Goal: Transaction & Acquisition: Complete application form

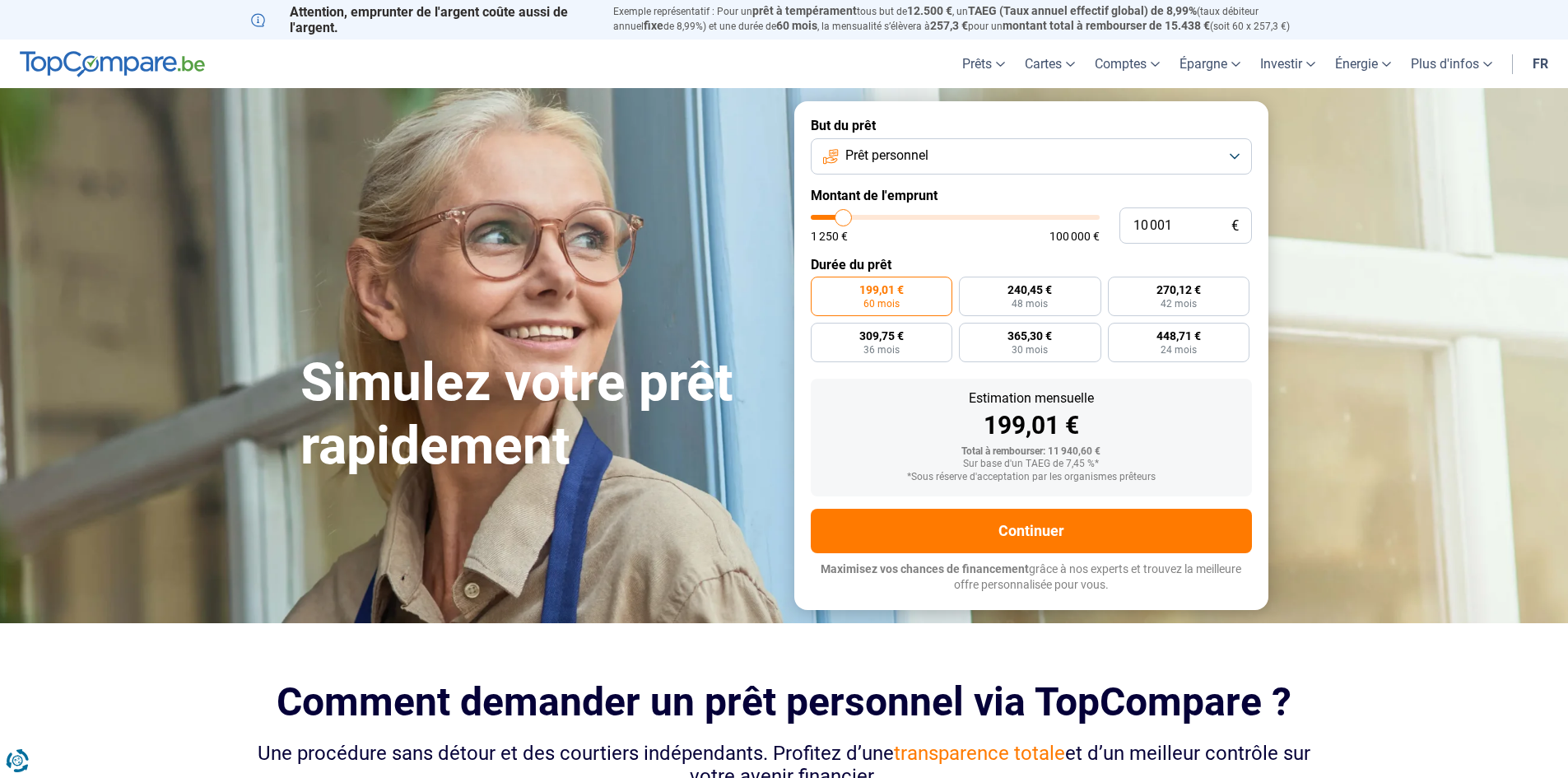
click at [1231, 159] on button "Prêt personnel" at bounding box center [1031, 156] width 441 height 36
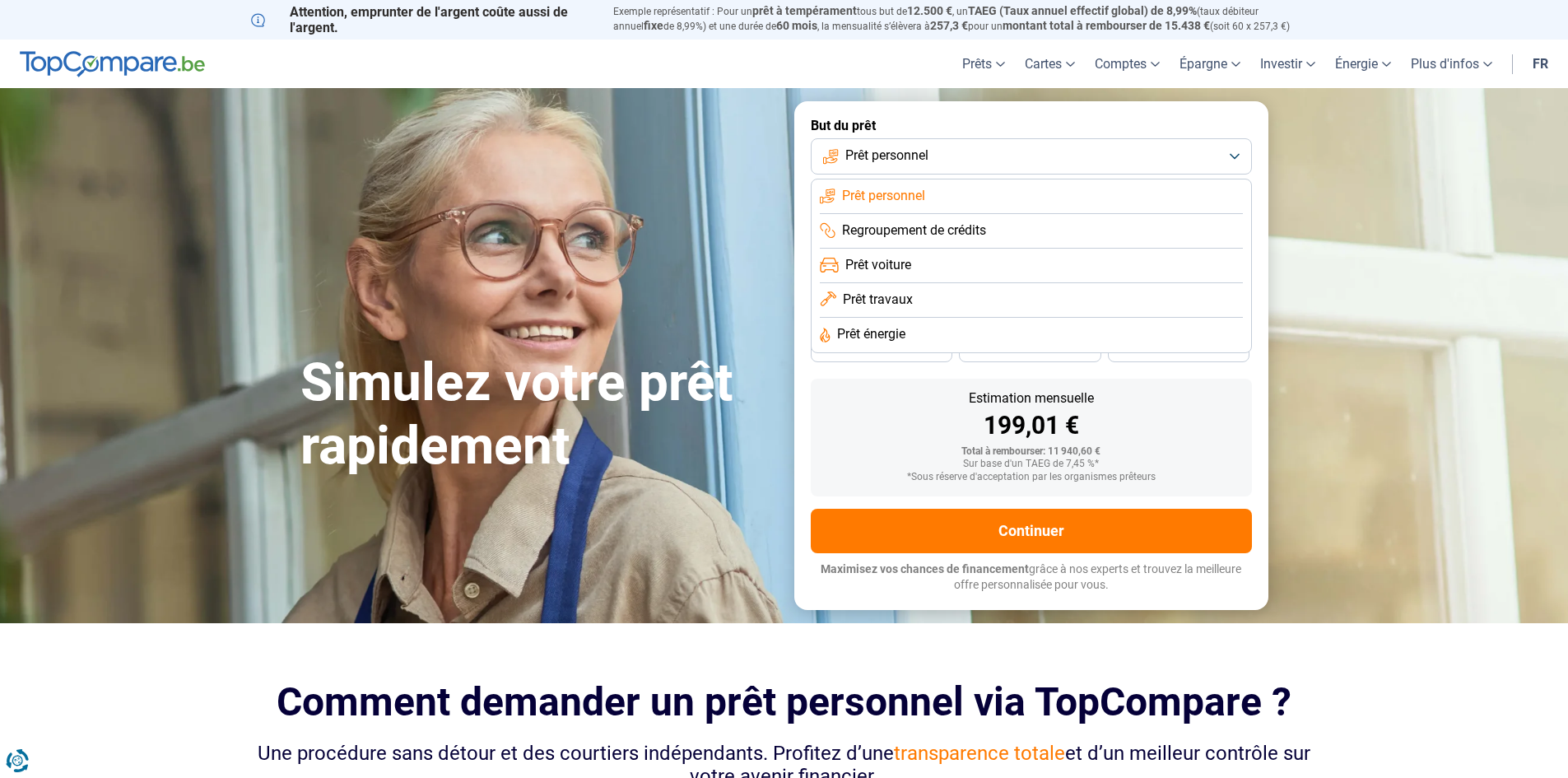
click at [871, 262] on span "Prêt voiture" at bounding box center [878, 265] width 66 height 18
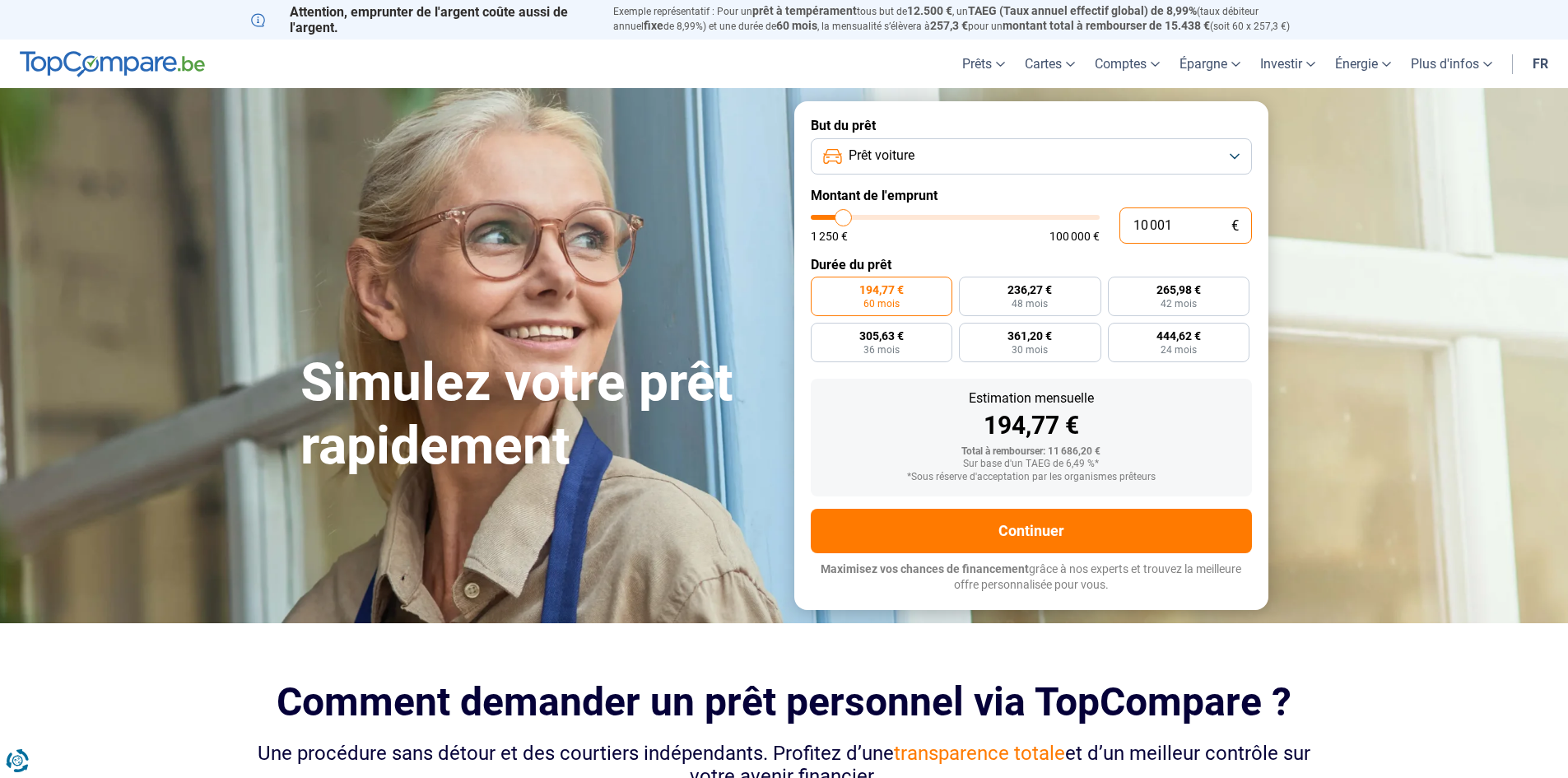
click at [1171, 222] on input "10 001" at bounding box center [1185, 225] width 132 height 36
type input "1 000"
type input "1250"
type input "100"
type input "1250"
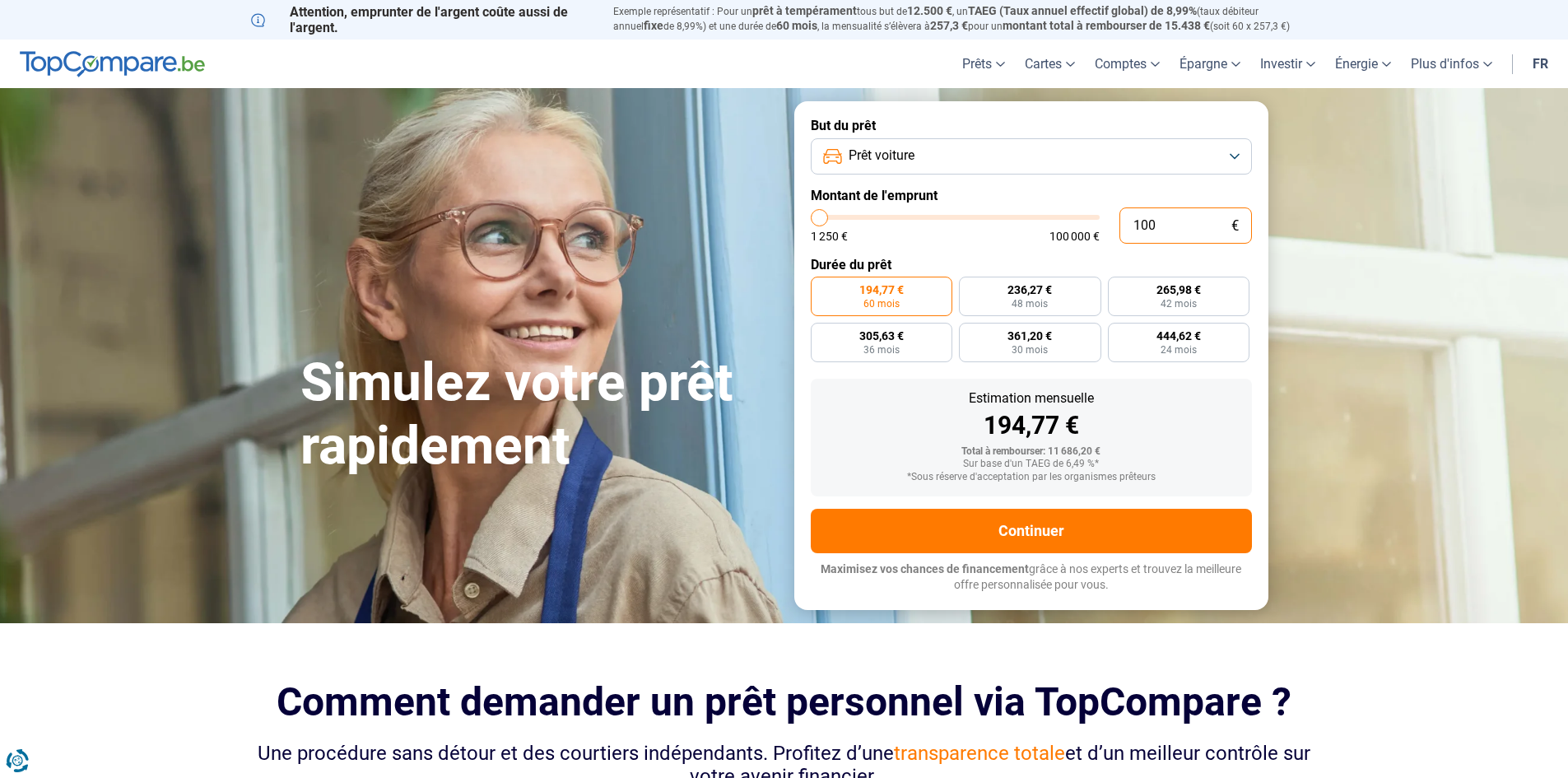
type input "10"
type input "1250"
type input "1"
type input "1250"
type input "0"
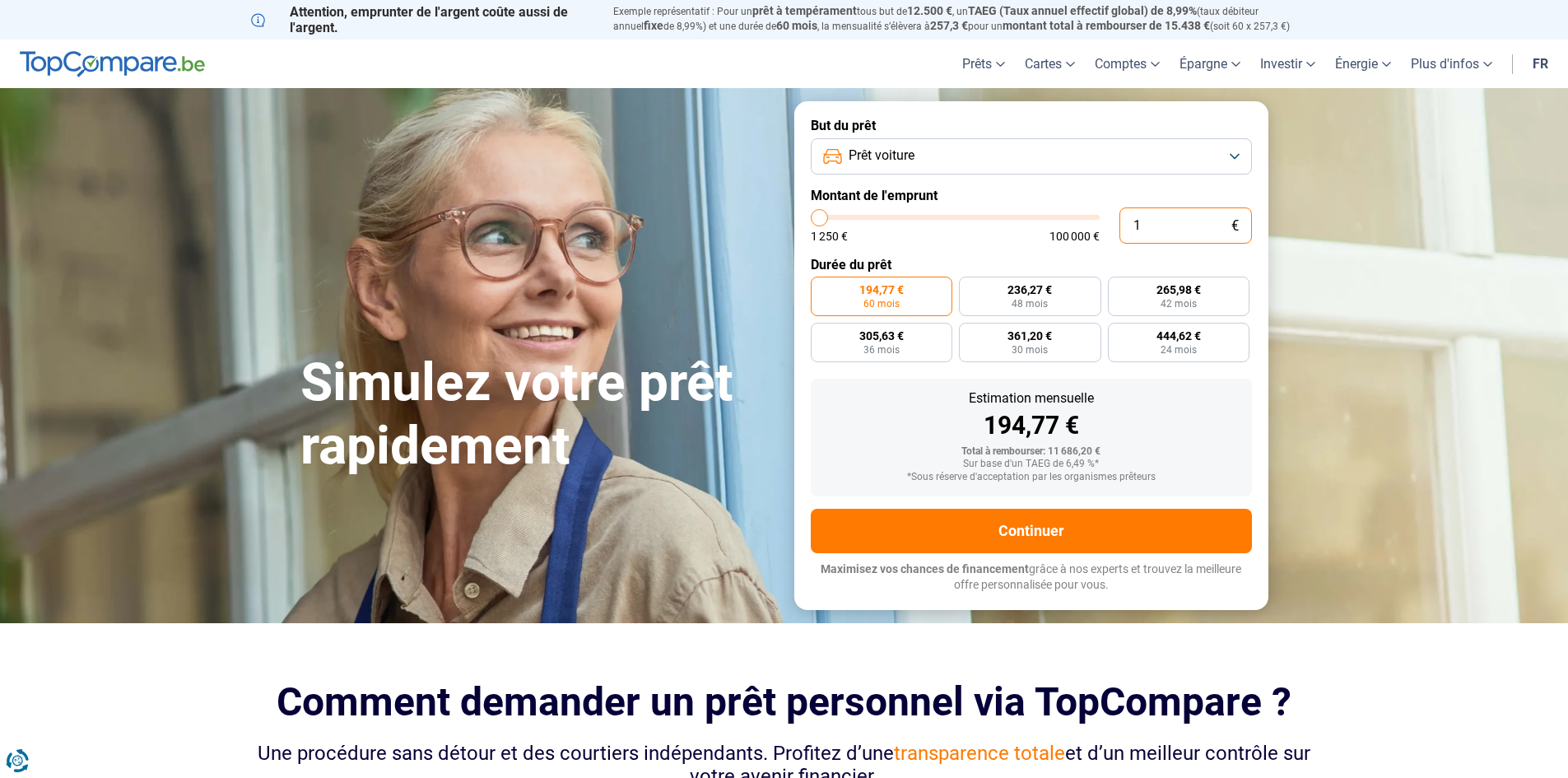
type input "1250"
type input "3"
type input "1250"
type input "30"
type input "1250"
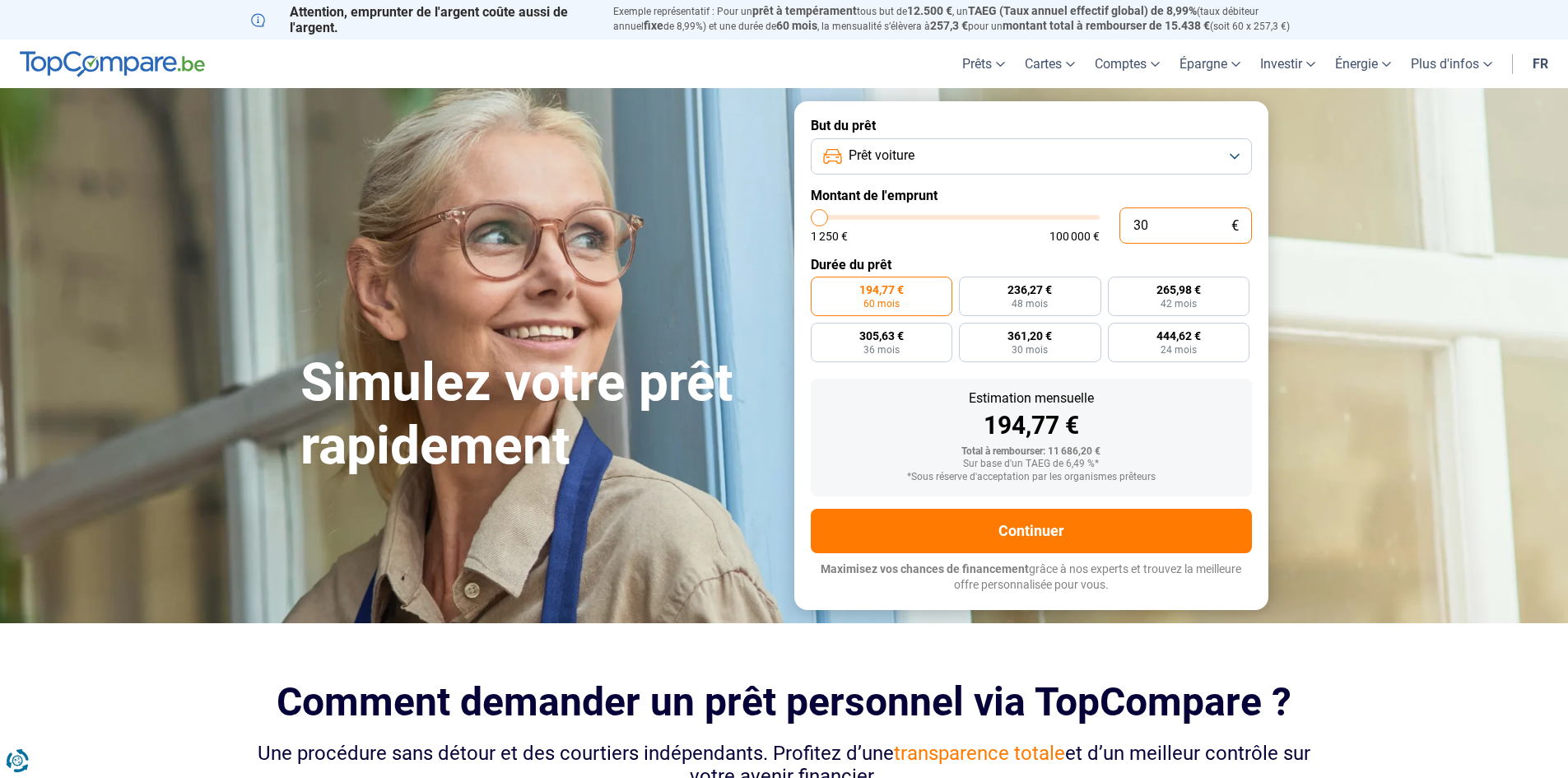
type input "300"
type input "1250"
type input "3 000"
type input "3000"
type input "30 000"
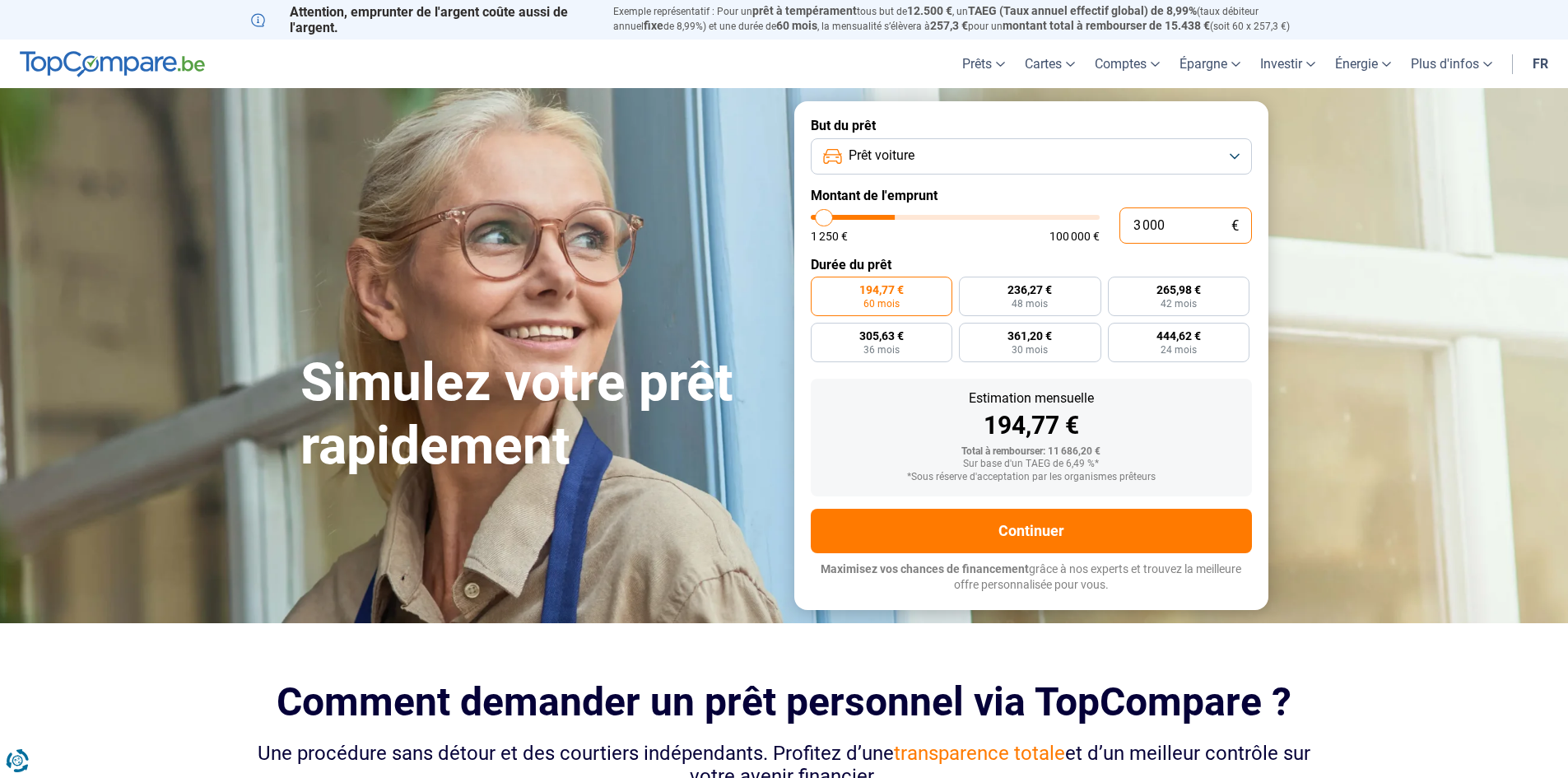
type input "30000"
radio input "false"
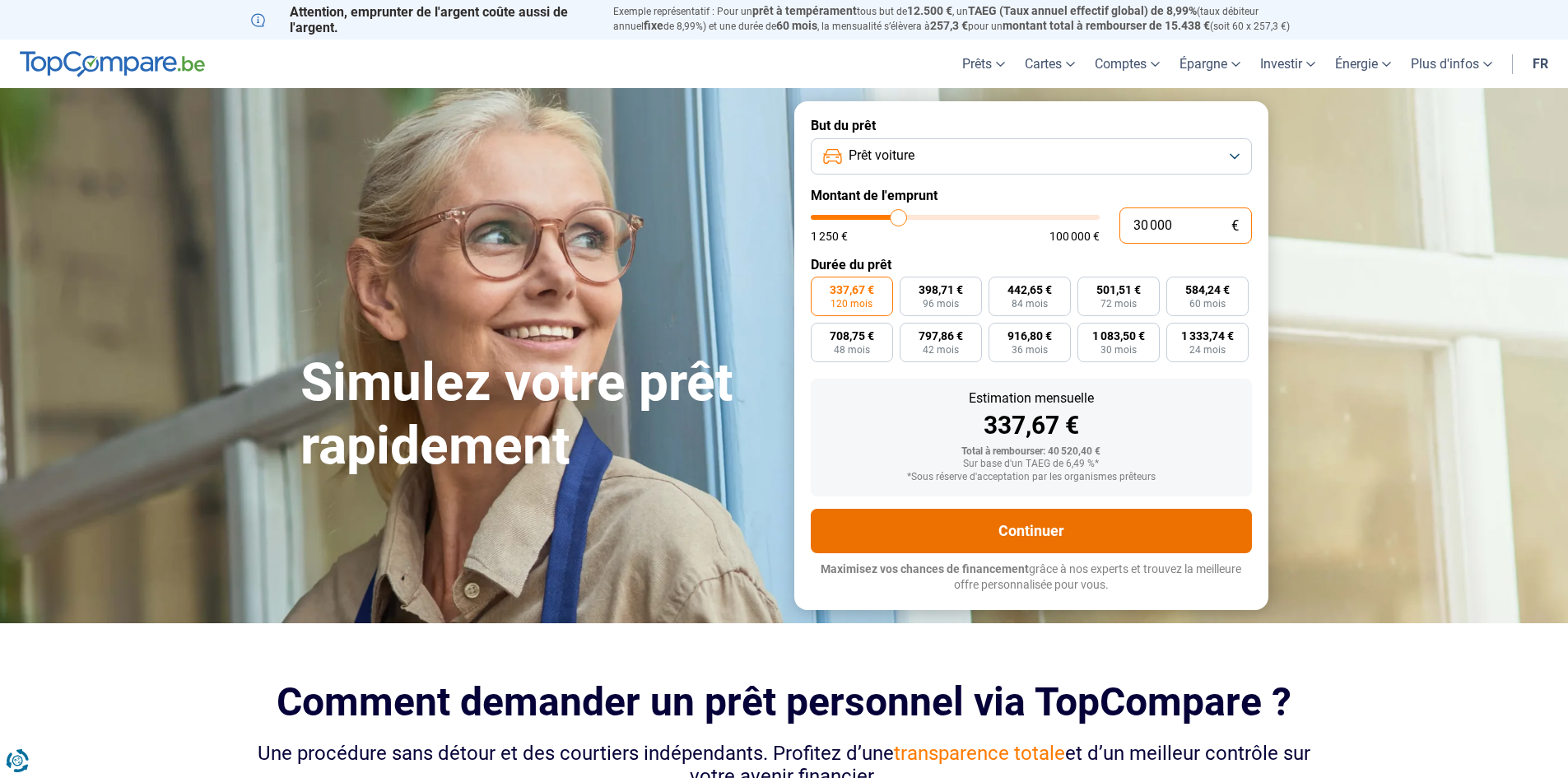
type input "30 000"
click at [1039, 530] on button "Continuer" at bounding box center [1031, 530] width 441 height 44
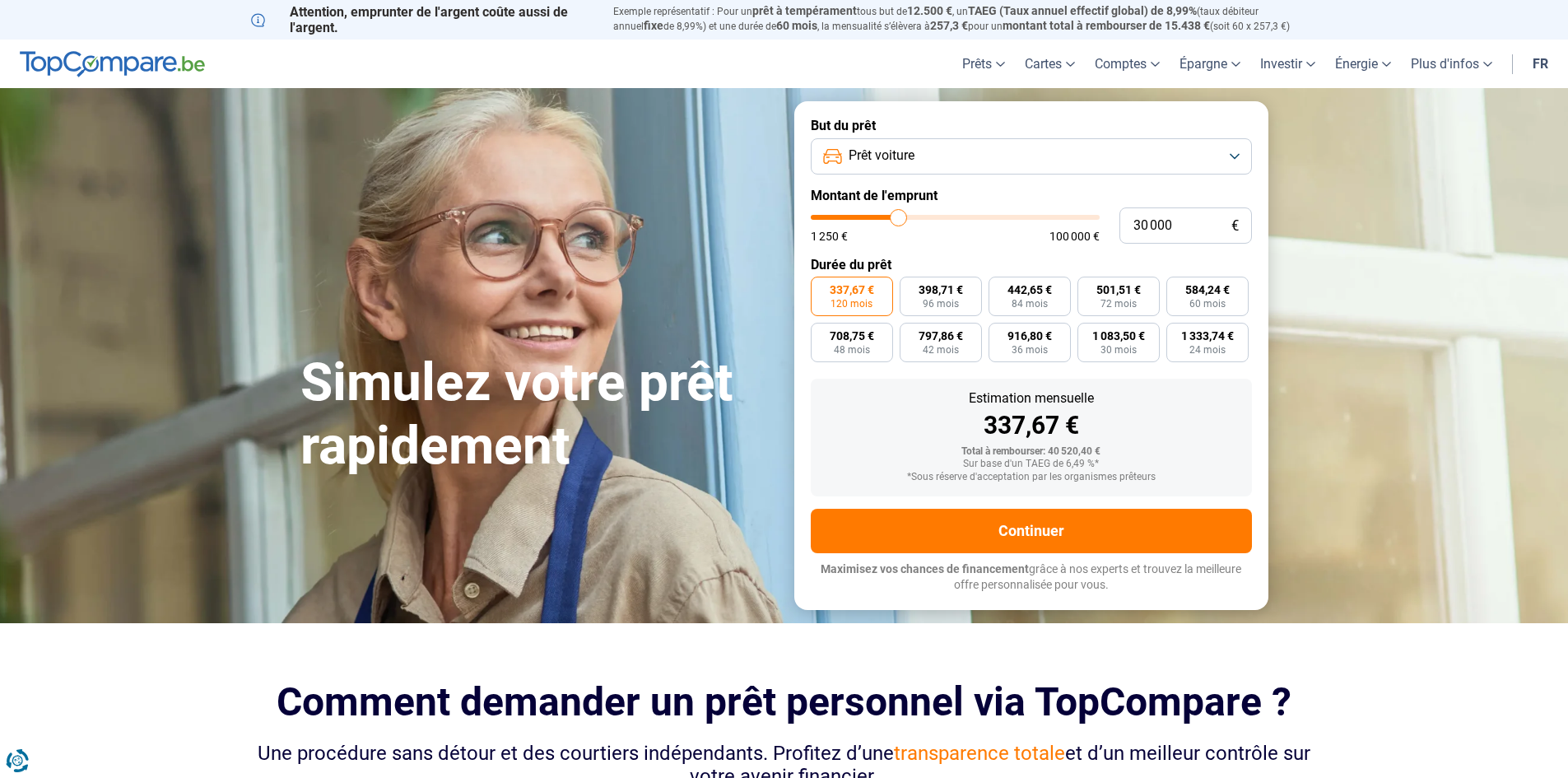
click at [852, 294] on span "337,67 €" at bounding box center [852, 290] width 44 height 12
click at [821, 287] on input "337,67 € 120 mois" at bounding box center [815, 281] width 11 height 11
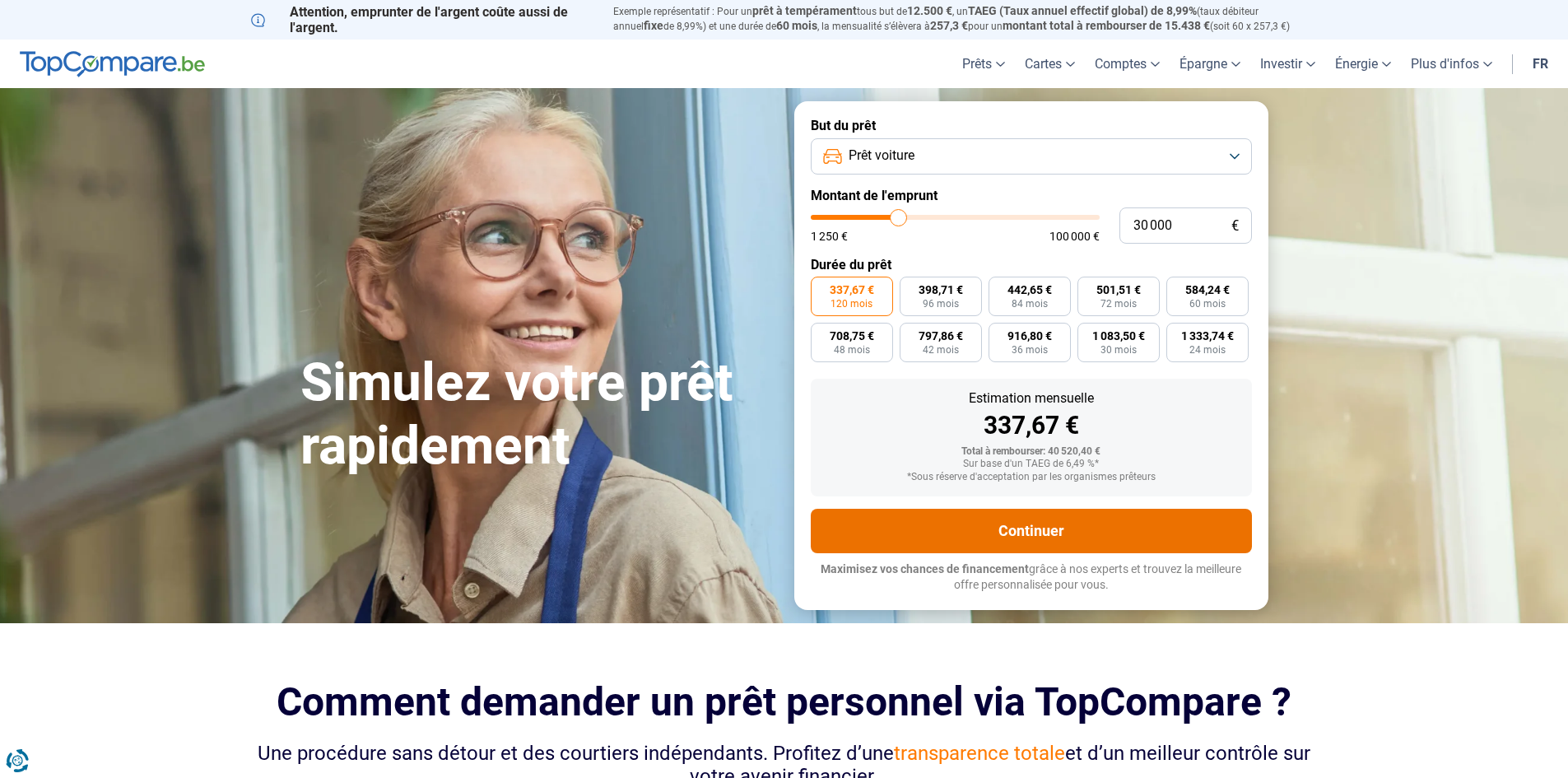
click at [1041, 532] on button "Continuer" at bounding box center [1031, 530] width 441 height 44
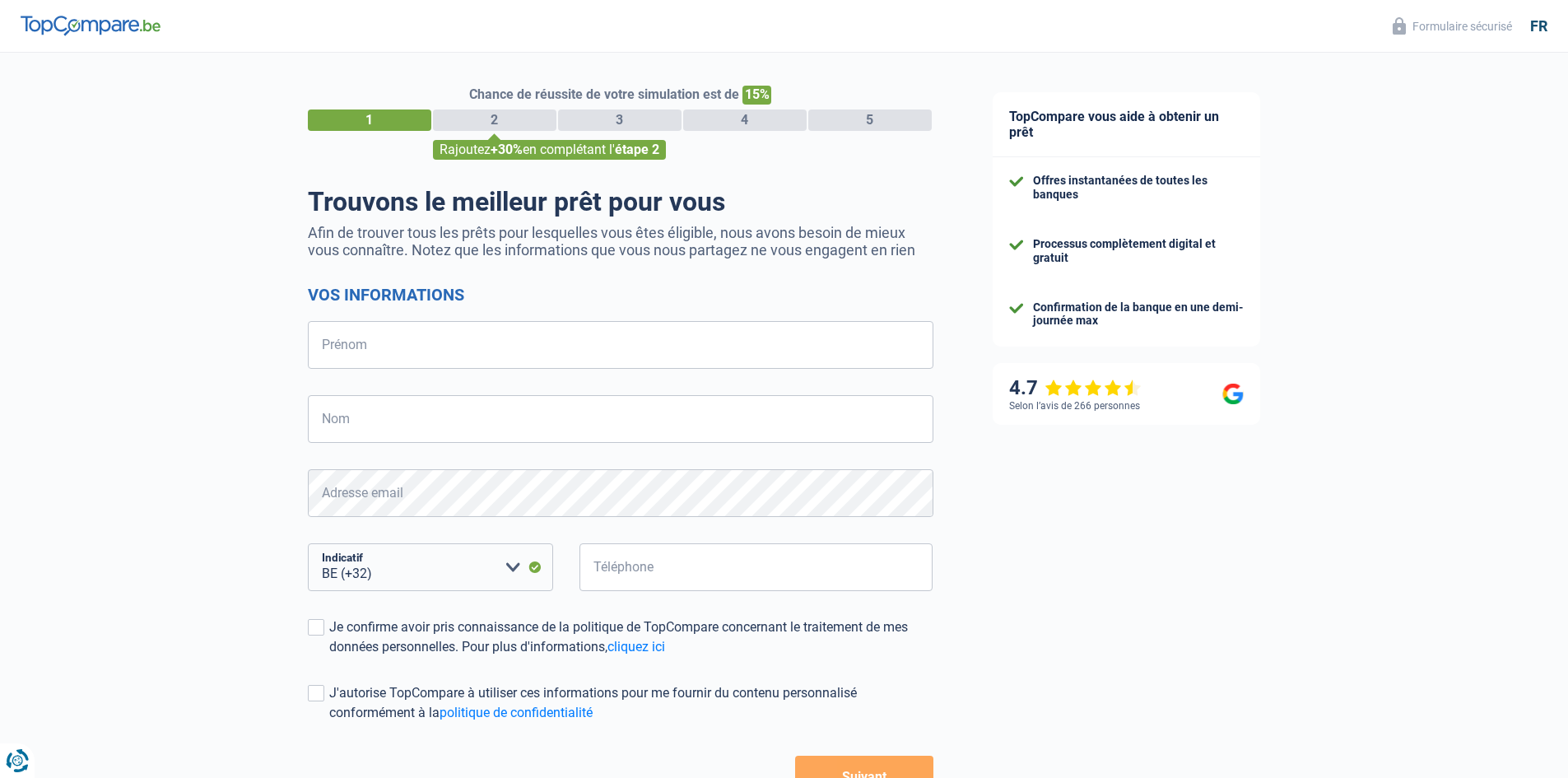
select select "32"
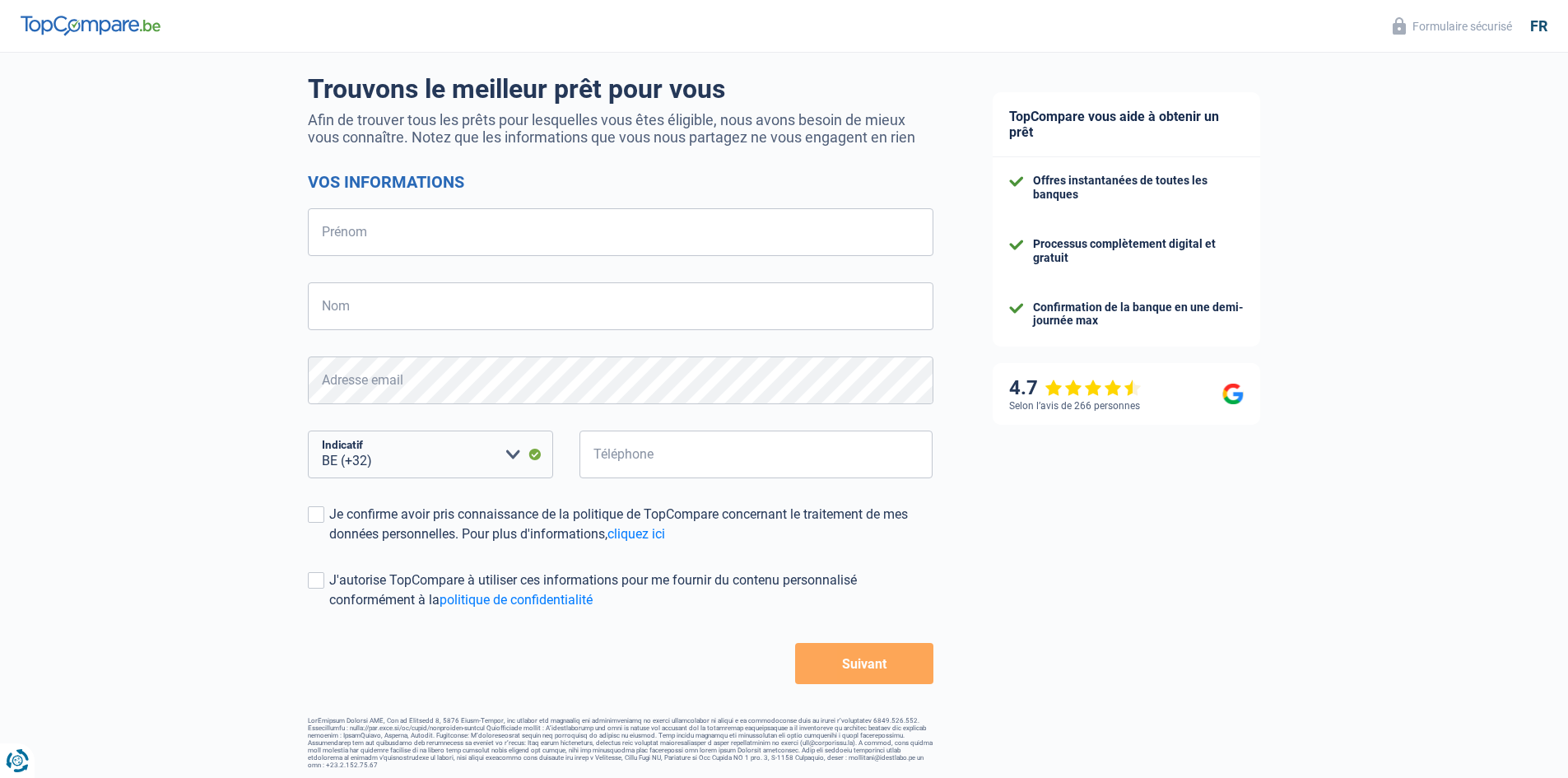
scroll to position [116, 0]
click at [352, 240] on input "Prénom" at bounding box center [620, 229] width 625 height 48
type input "[PERSON_NAME]"
type input "Herreman"
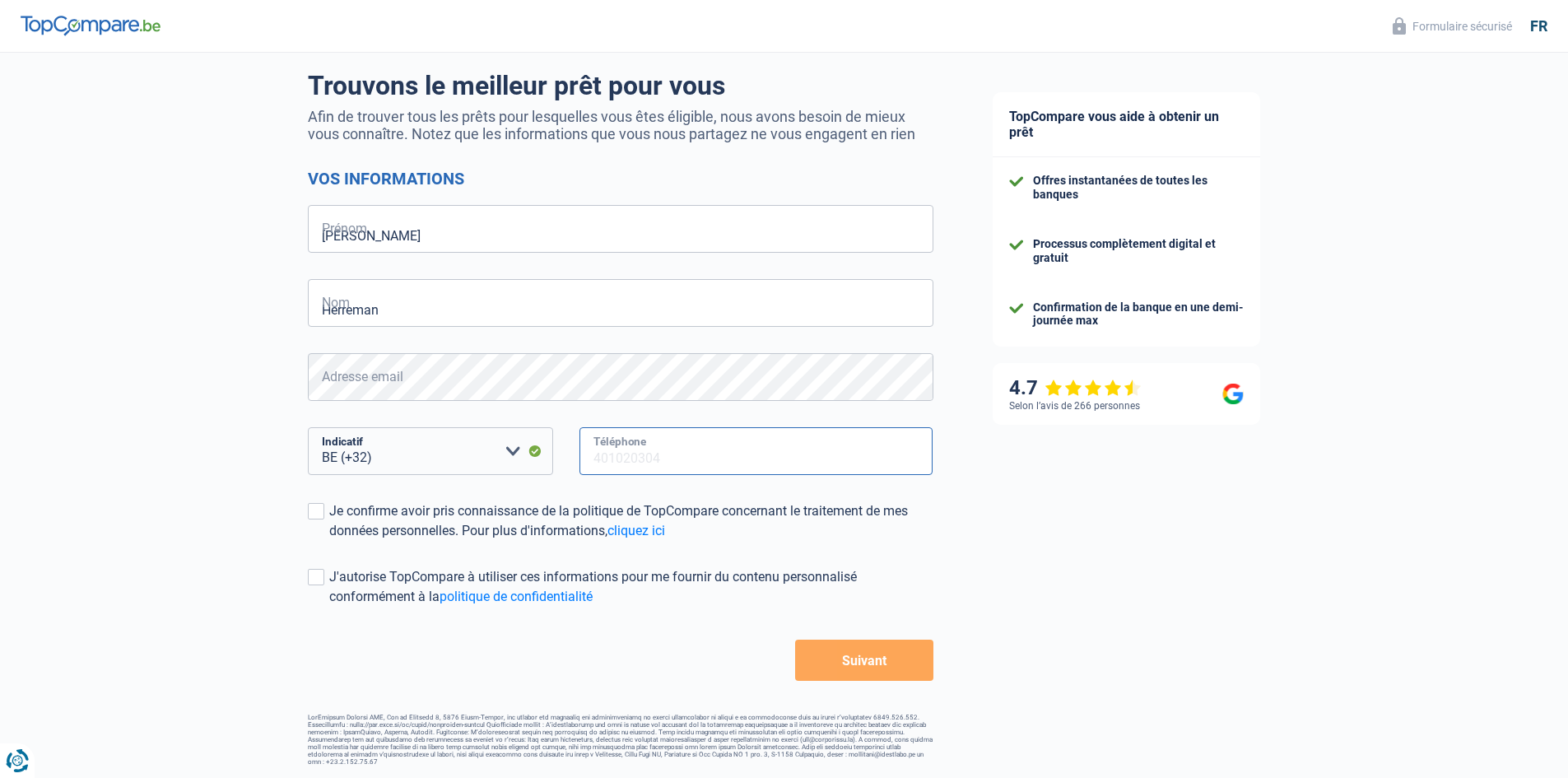
type input "471455386"
drag, startPoint x: 318, startPoint y: 511, endPoint x: 328, endPoint y: 511, distance: 10.0
click at [321, 511] on span at bounding box center [316, 510] width 16 height 16
click at [329, 541] on input "Je confirme avoir pris connaissance de la politique de TopCompare concernant le…" at bounding box center [329, 541] width 0 height 0
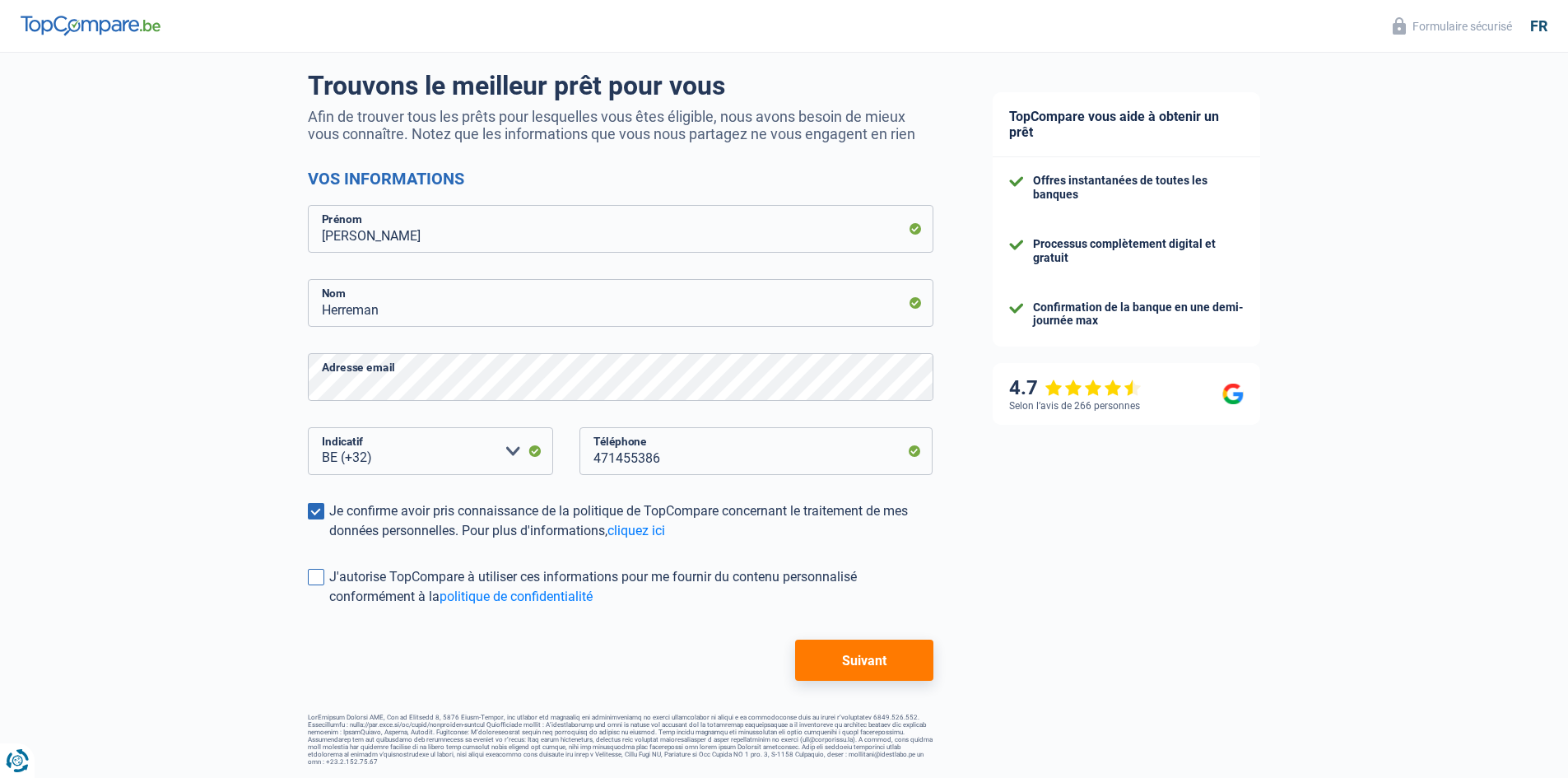
click at [316, 578] on span at bounding box center [316, 577] width 16 height 16
click at [329, 606] on input "J'autorise TopCompare à utiliser ces informations pour me fournir du contenu pe…" at bounding box center [329, 606] width 0 height 0
click at [861, 664] on button "Suivant" at bounding box center [863, 660] width 137 height 41
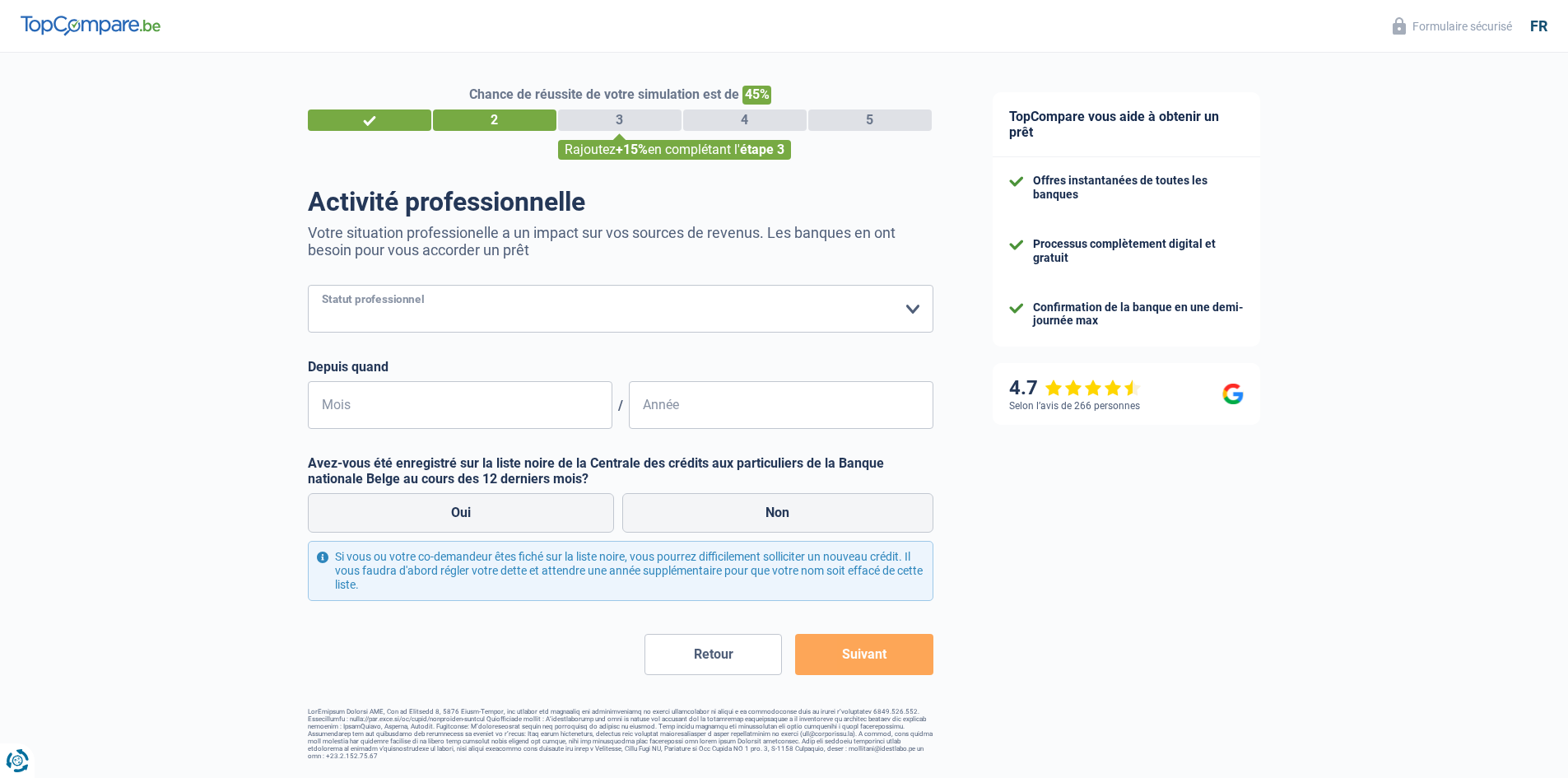
click at [913, 313] on select "Ouvrier Employé privé Employé public Invalide Indépendant Pensionné Chômeur Mut…" at bounding box center [620, 309] width 625 height 48
select select "invalid"
click at [308, 287] on select "Ouvrier Employé privé Employé public Invalide Indépendant Pensionné Chômeur Mut…" at bounding box center [620, 309] width 625 height 48
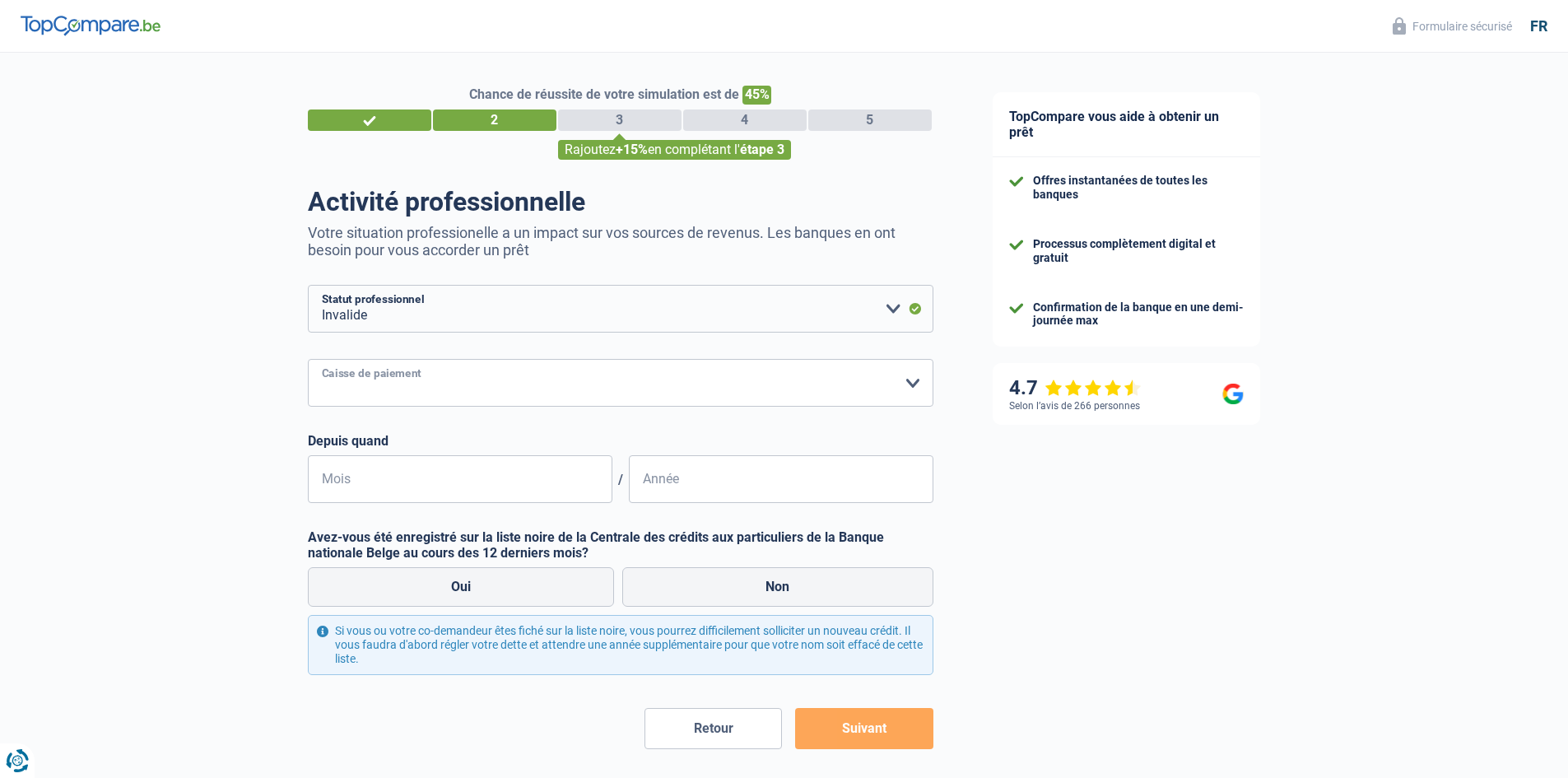
click at [914, 381] on select "Mutualité Chrétienne Mutualité Socialiste (Solidaris) SPF Sécurité Sociale Unio…" at bounding box center [620, 383] width 625 height 48
select select "partenamut"
click at [308, 361] on select "Mutualité Chrétienne Mutualité Socialiste (Solidaris) SPF Sécurité Sociale Unio…" at bounding box center [620, 383] width 625 height 48
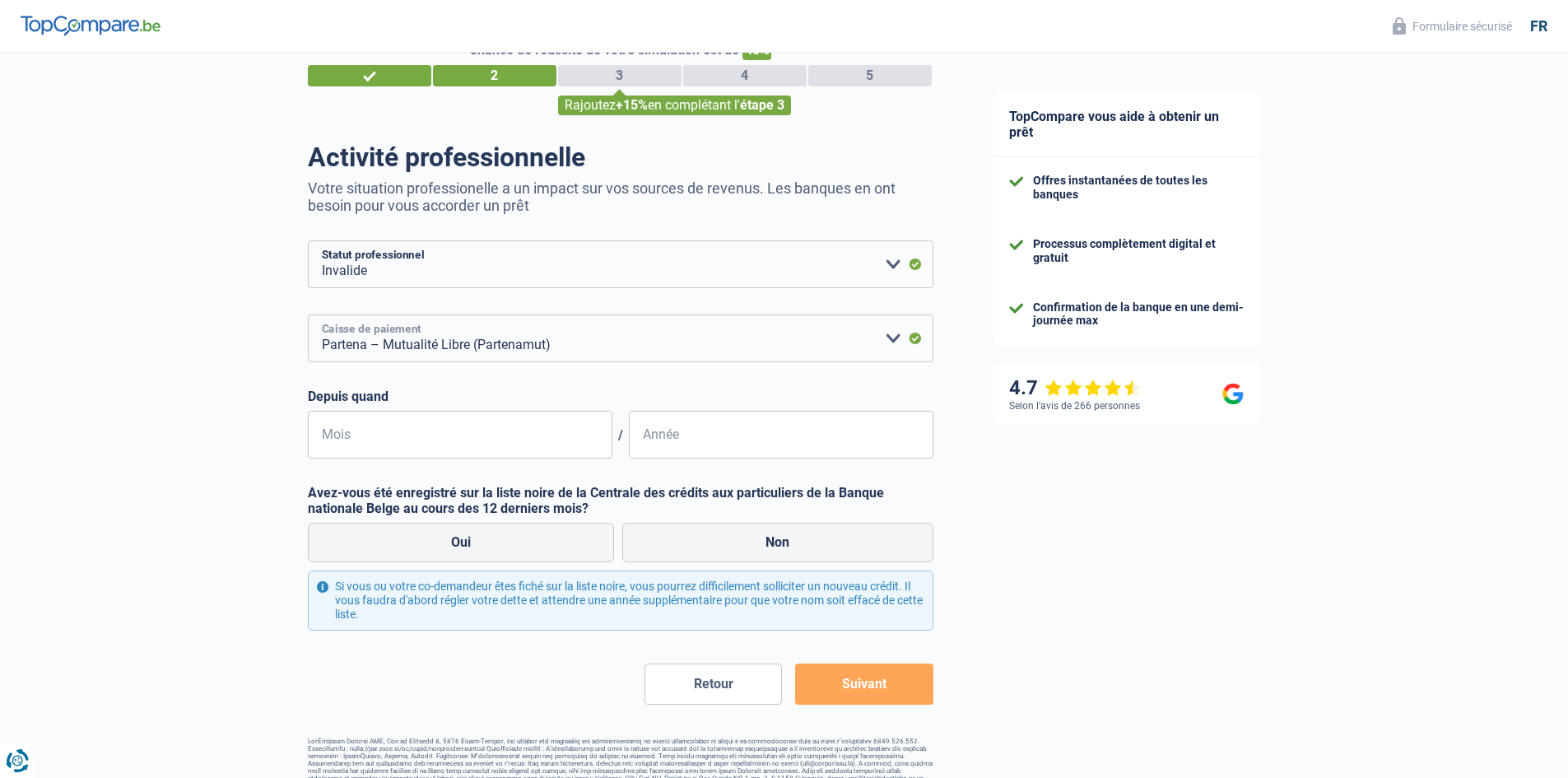
scroll to position [68, 0]
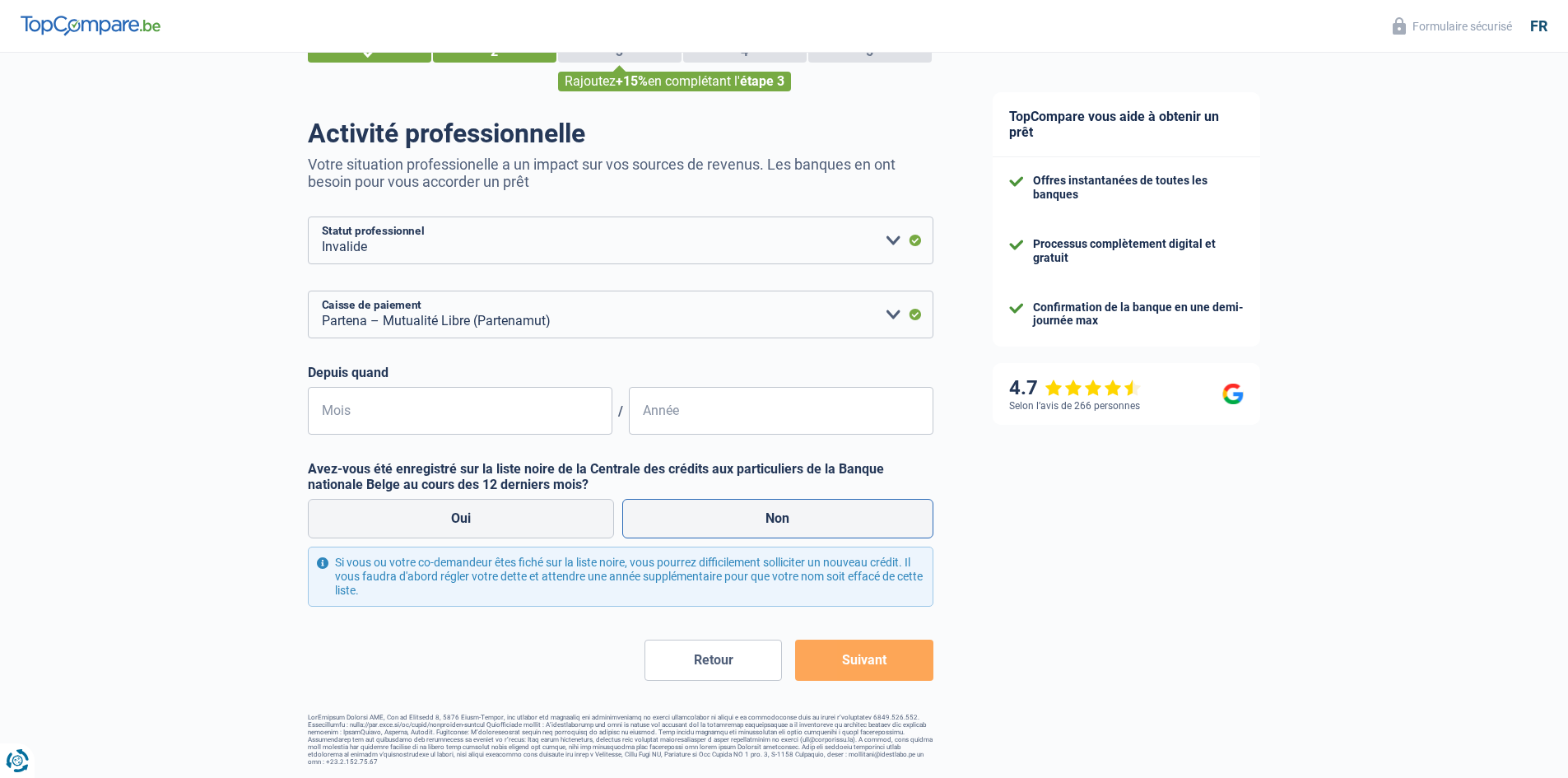
click at [869, 520] on label "Non" at bounding box center [778, 518] width 311 height 39
click at [869, 520] on input "Non" at bounding box center [778, 518] width 311 height 39
radio input "true"
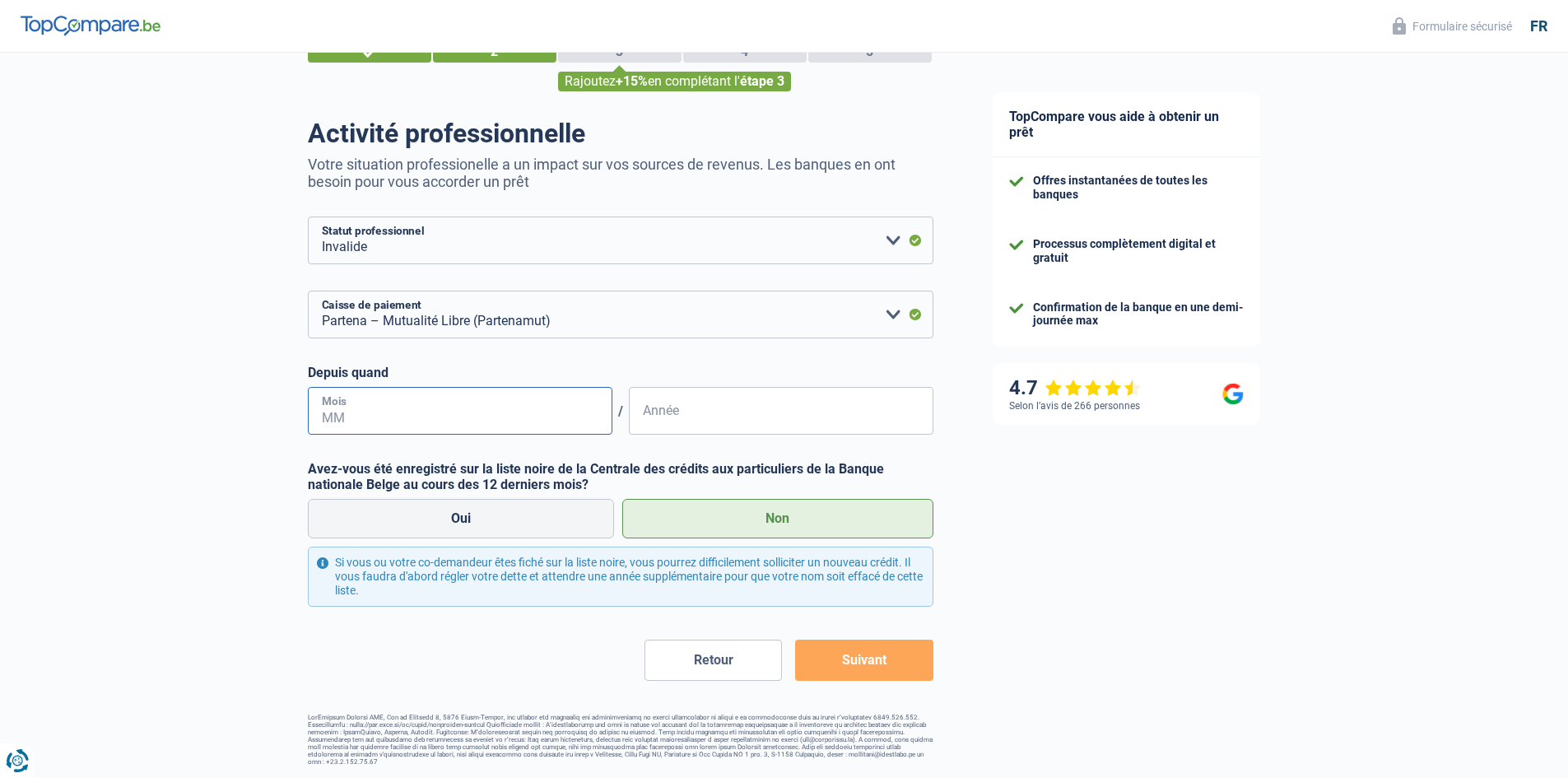
click at [352, 412] on input "Mois" at bounding box center [460, 411] width 305 height 48
type input "12"
click at [675, 418] on input "Année" at bounding box center [782, 411] width 305 height 48
type input "2021"
click at [871, 658] on button "Suivant" at bounding box center [863, 660] width 137 height 41
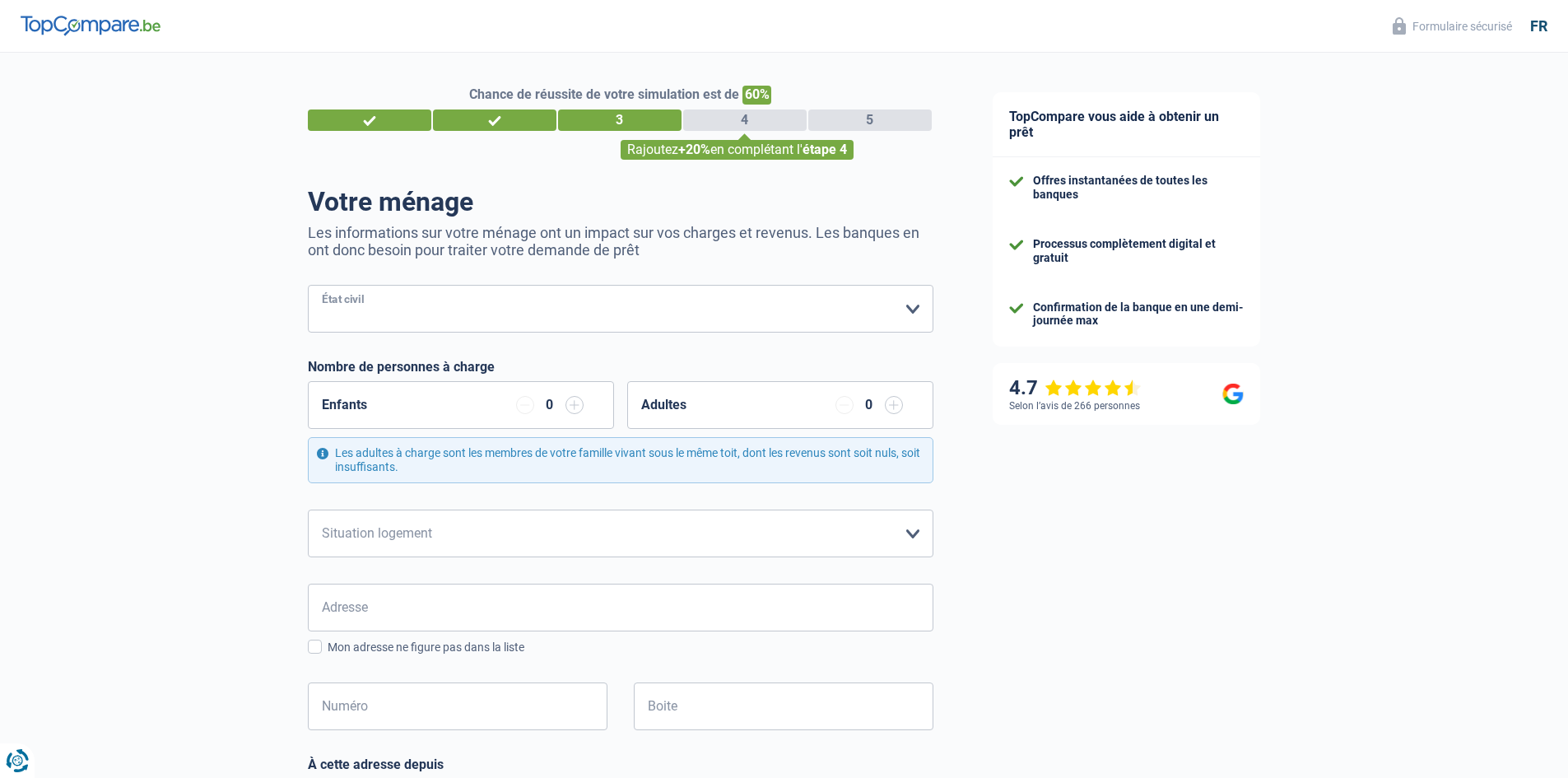
click at [918, 312] on select "Célibataire Marié(e) Cohabitant(e) légal(e) Divorcé(e) Veuf(ve) Séparé (de fait…" at bounding box center [620, 309] width 625 height 48
select select "divorced"
click at [308, 287] on select "Célibataire Marié(e) Cohabitant(e) légal(e) Divorcé(e) Veuf(ve) Séparé (de fait…" at bounding box center [620, 309] width 625 height 48
click at [912, 534] on select "Locataire Propriétaire avec prêt hypothécaire Propriétaire sans prêt hypothécai…" at bounding box center [620, 533] width 625 height 48
click at [908, 531] on select "Locataire Propriétaire avec prêt hypothécaire Propriétaire sans prêt hypothécai…" at bounding box center [620, 533] width 625 height 48
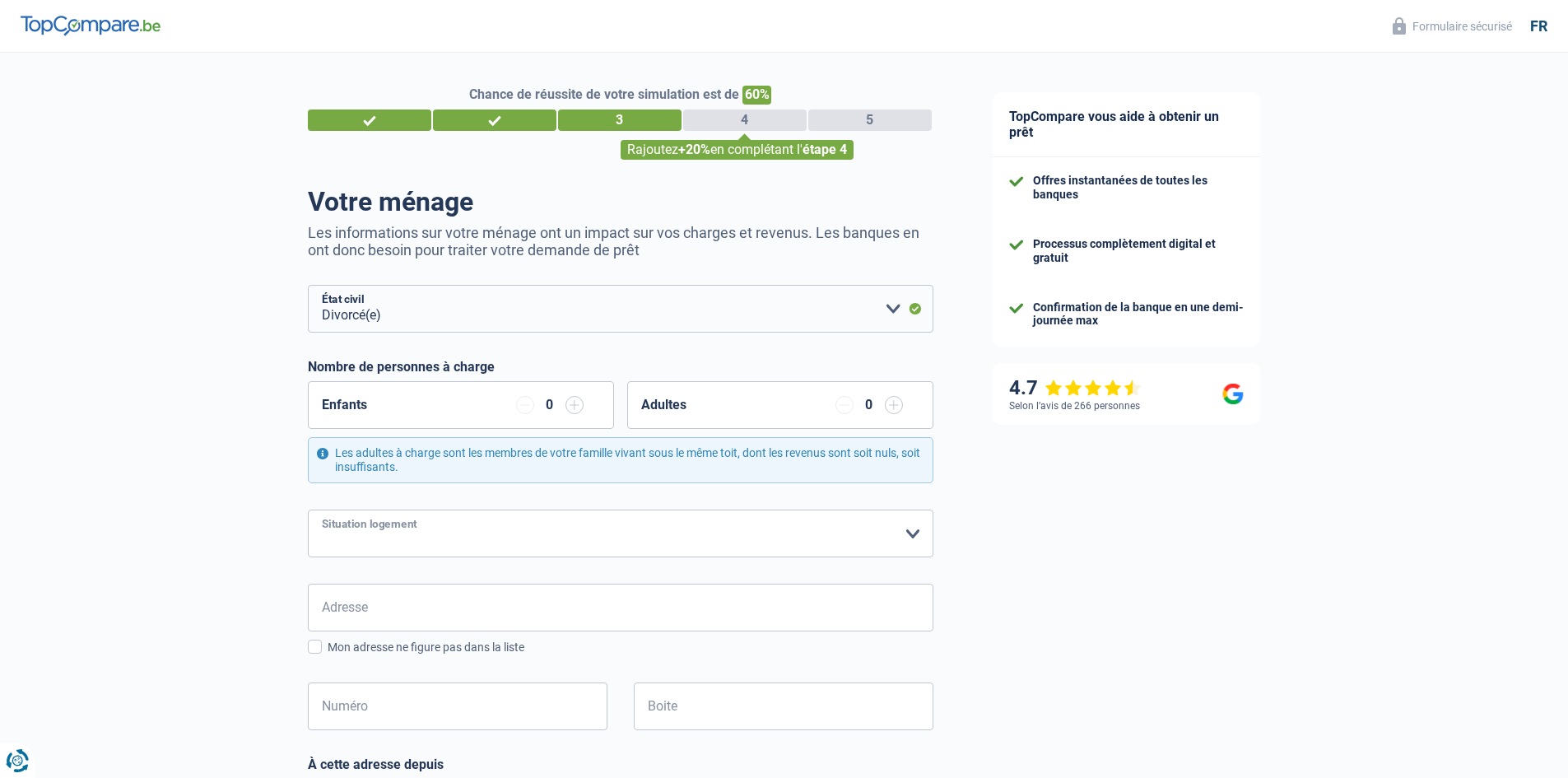
select select "ownerWithoutMortgage"
click at [308, 510] on select "Locataire Propriétaire avec prêt hypothécaire Propriétaire sans prêt hypothécai…" at bounding box center [620, 533] width 625 height 48
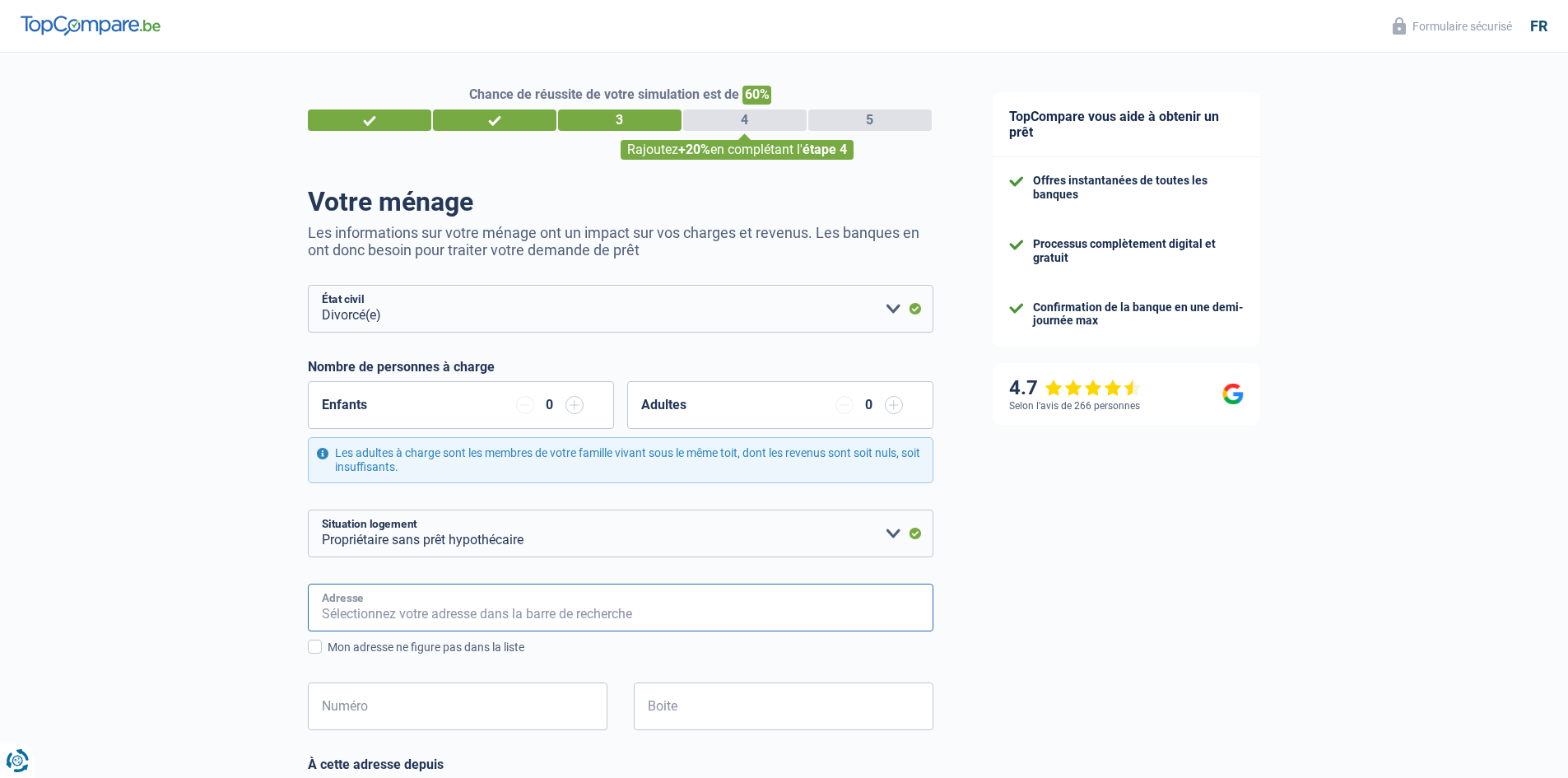
click at [342, 608] on input "Adresse" at bounding box center [620, 607] width 625 height 48
type input "Bld Edmond Machtens 184 B-004 184"
type input "Belgique"
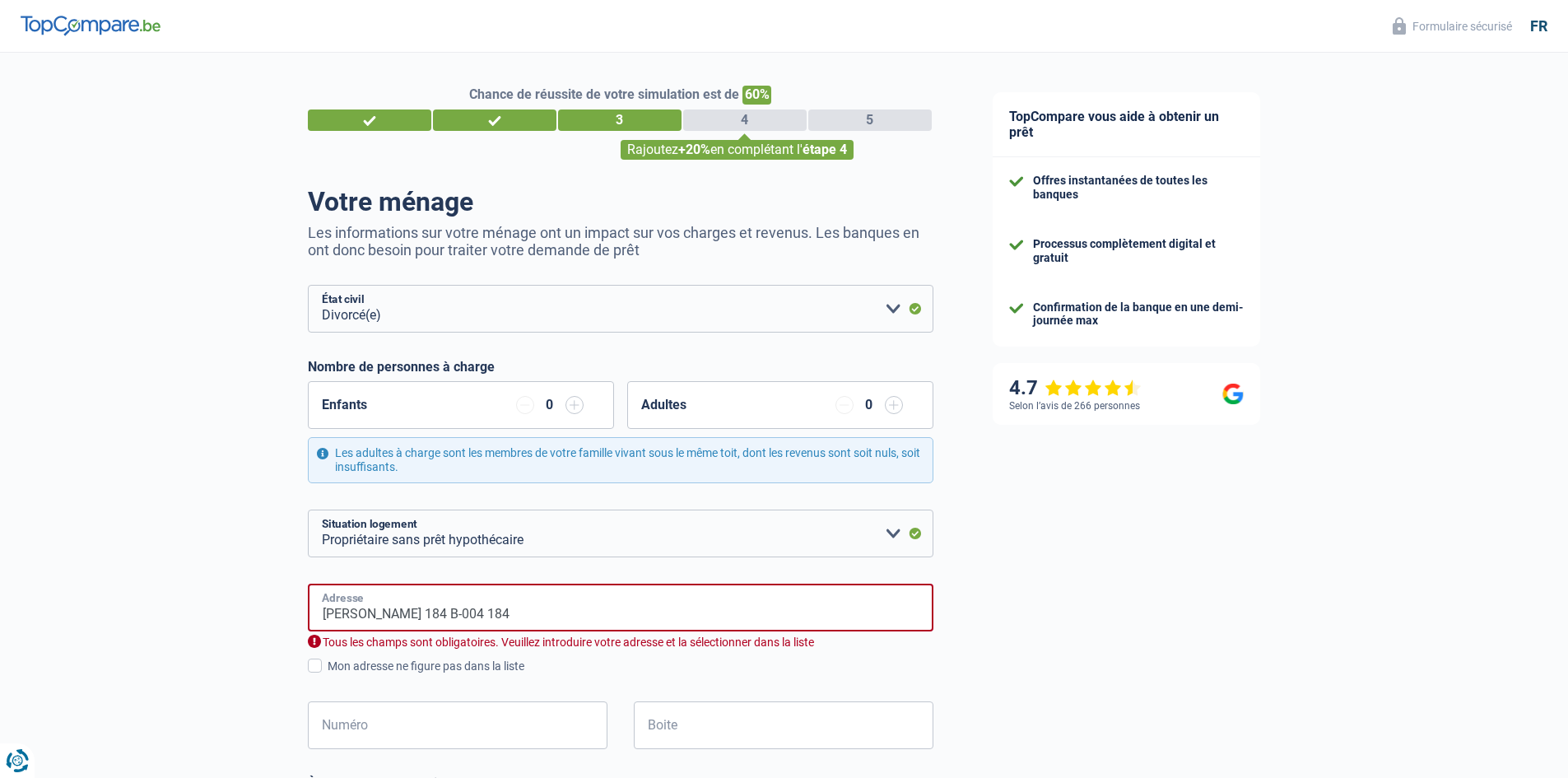
type input "Belgique"
click at [549, 614] on input "Bld Edmond Machtens 184 B-004 184" at bounding box center [620, 607] width 625 height 48
type input "BOULEVARD EDMOND MACHTENS"
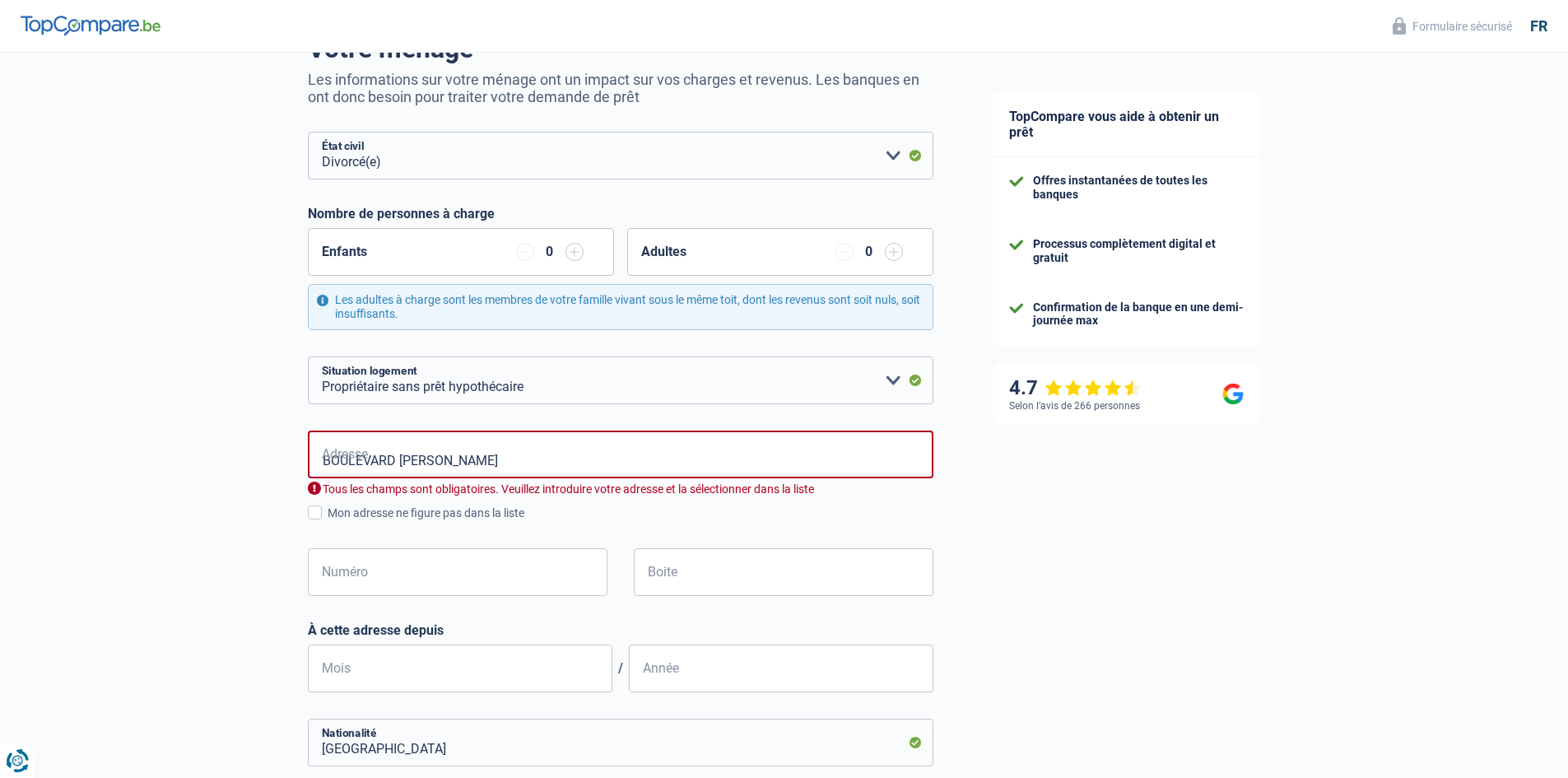
scroll to position [165, 0]
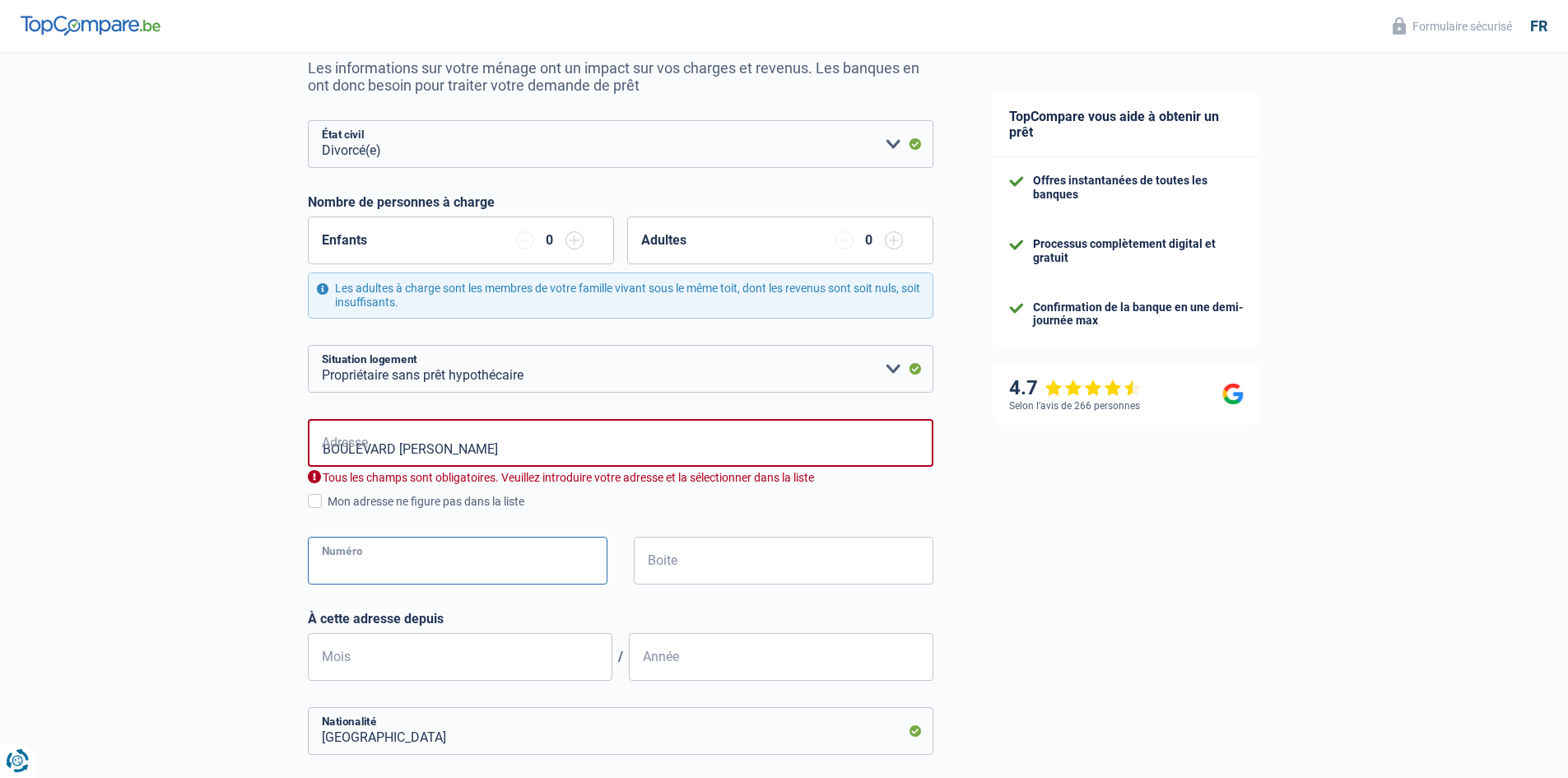
click at [341, 562] on input "Numéro" at bounding box center [457, 561] width 299 height 48
type input "184"
type input "Molenbeek"
click at [438, 449] on input "BOULEVARD EDMOND MACHTENS" at bounding box center [620, 443] width 625 height 48
click at [480, 448] on input "Bld Edmond Machtens 184 B-004 184" at bounding box center [620, 443] width 625 height 48
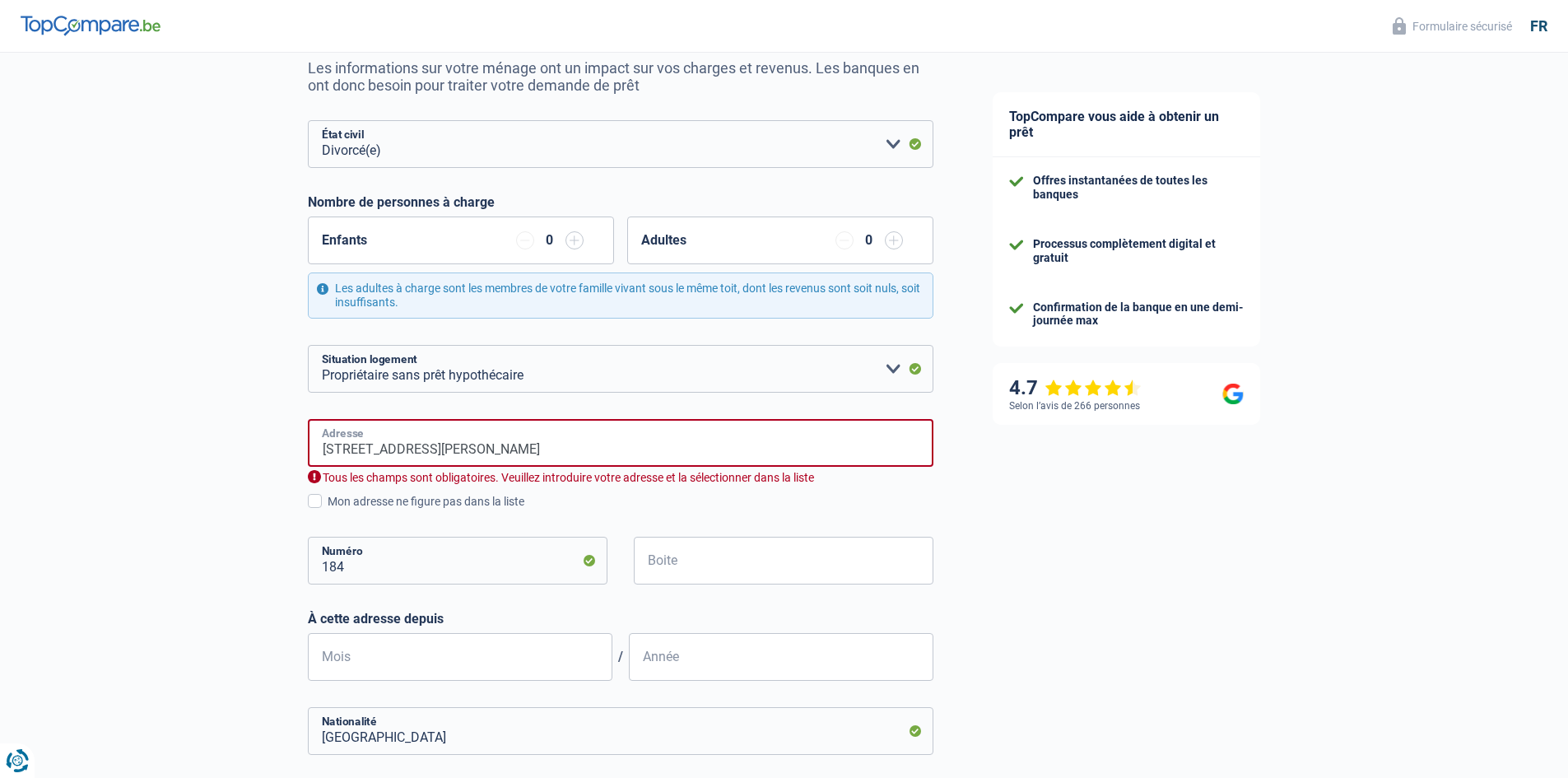
click at [475, 447] on input "BOULEVARD EDMOND MACHTENS, 184 B-004" at bounding box center [620, 443] width 625 height 48
type input "BOULEVARD EDMOND MACHTENS"
click at [700, 555] on input "Boite" at bounding box center [784, 561] width 299 height 48
type input "b"
type input "B 004"
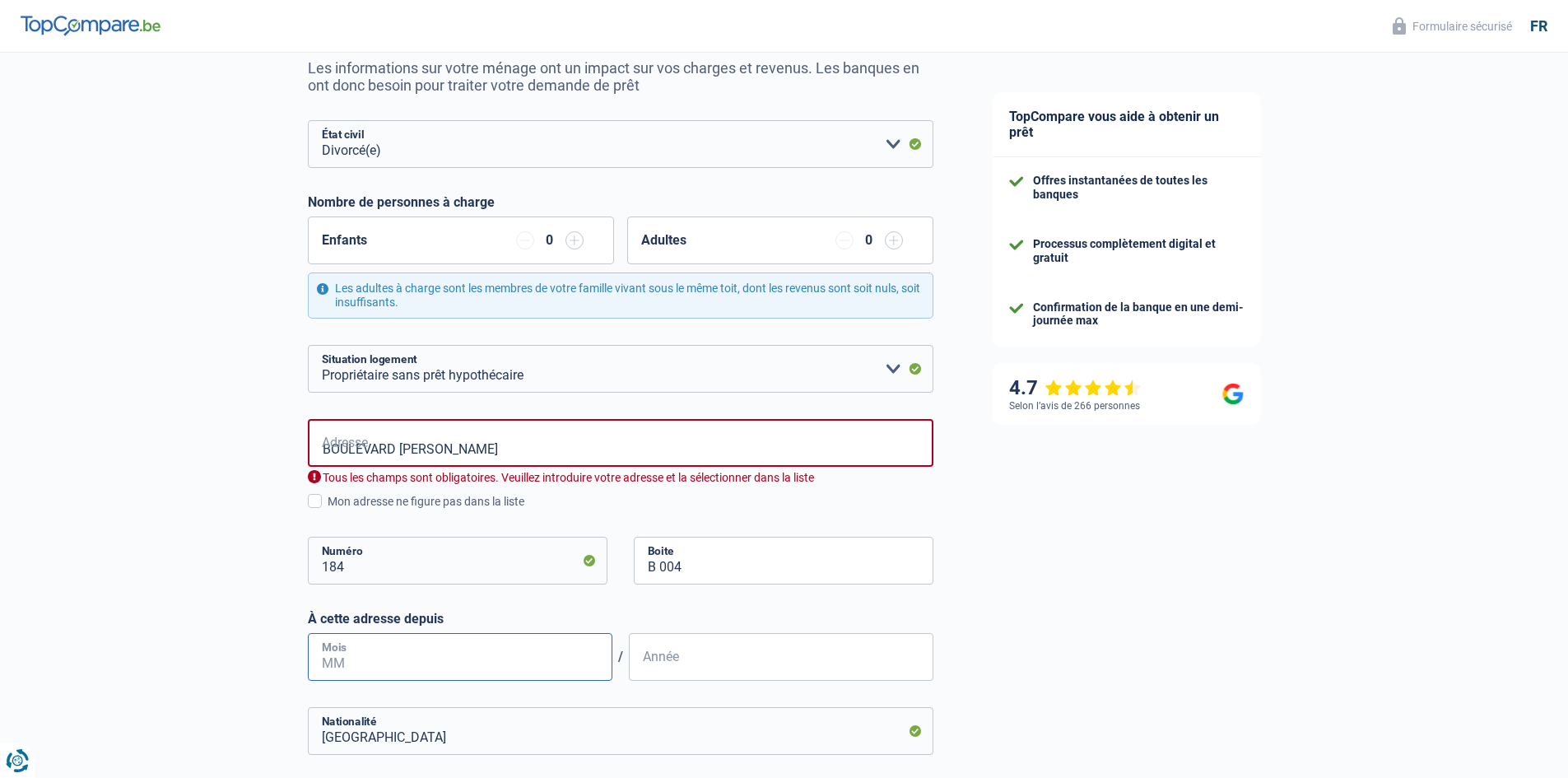
click at [362, 659] on input "Mois" at bounding box center [460, 657] width 305 height 48
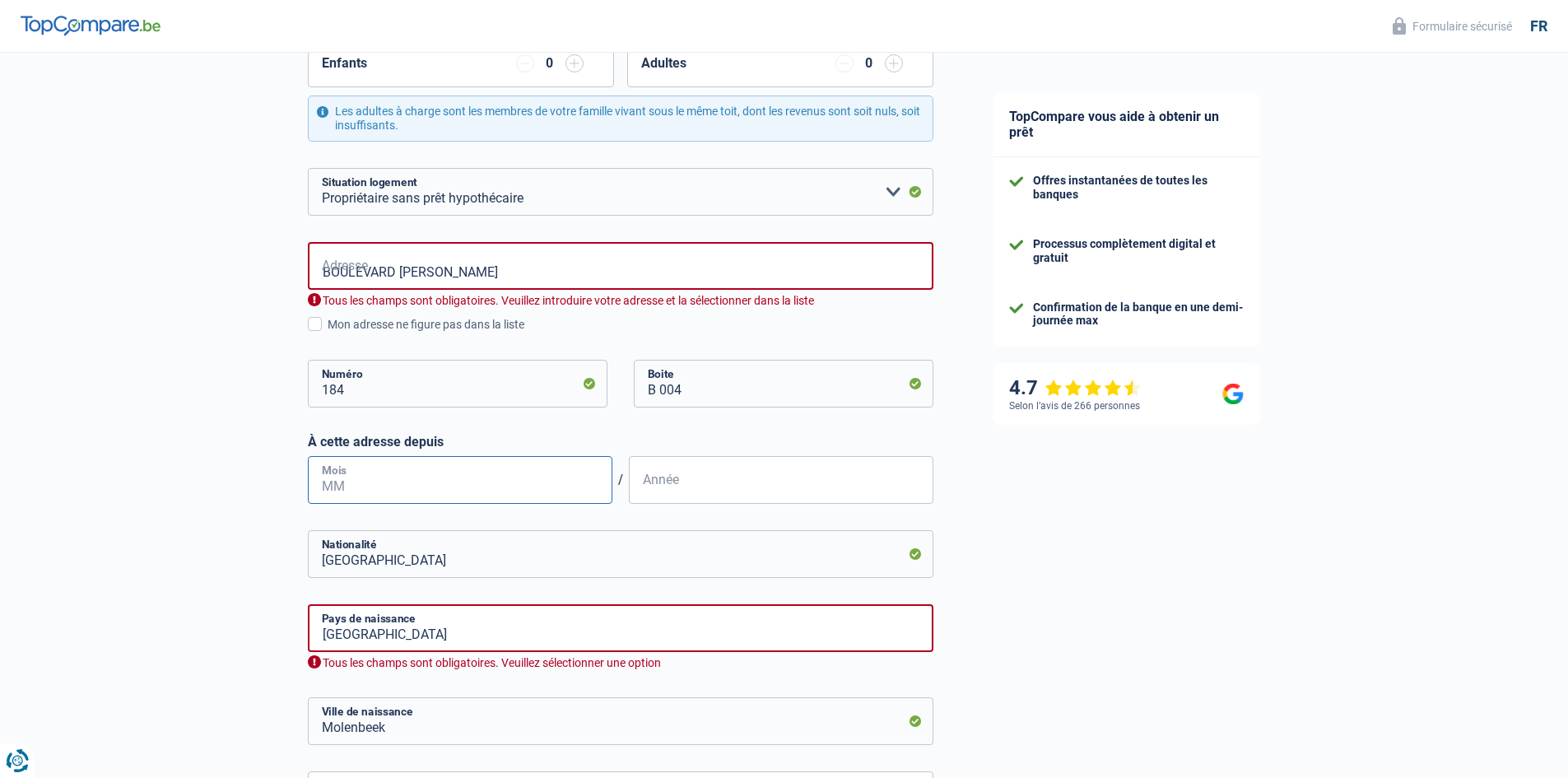
scroll to position [247, 0]
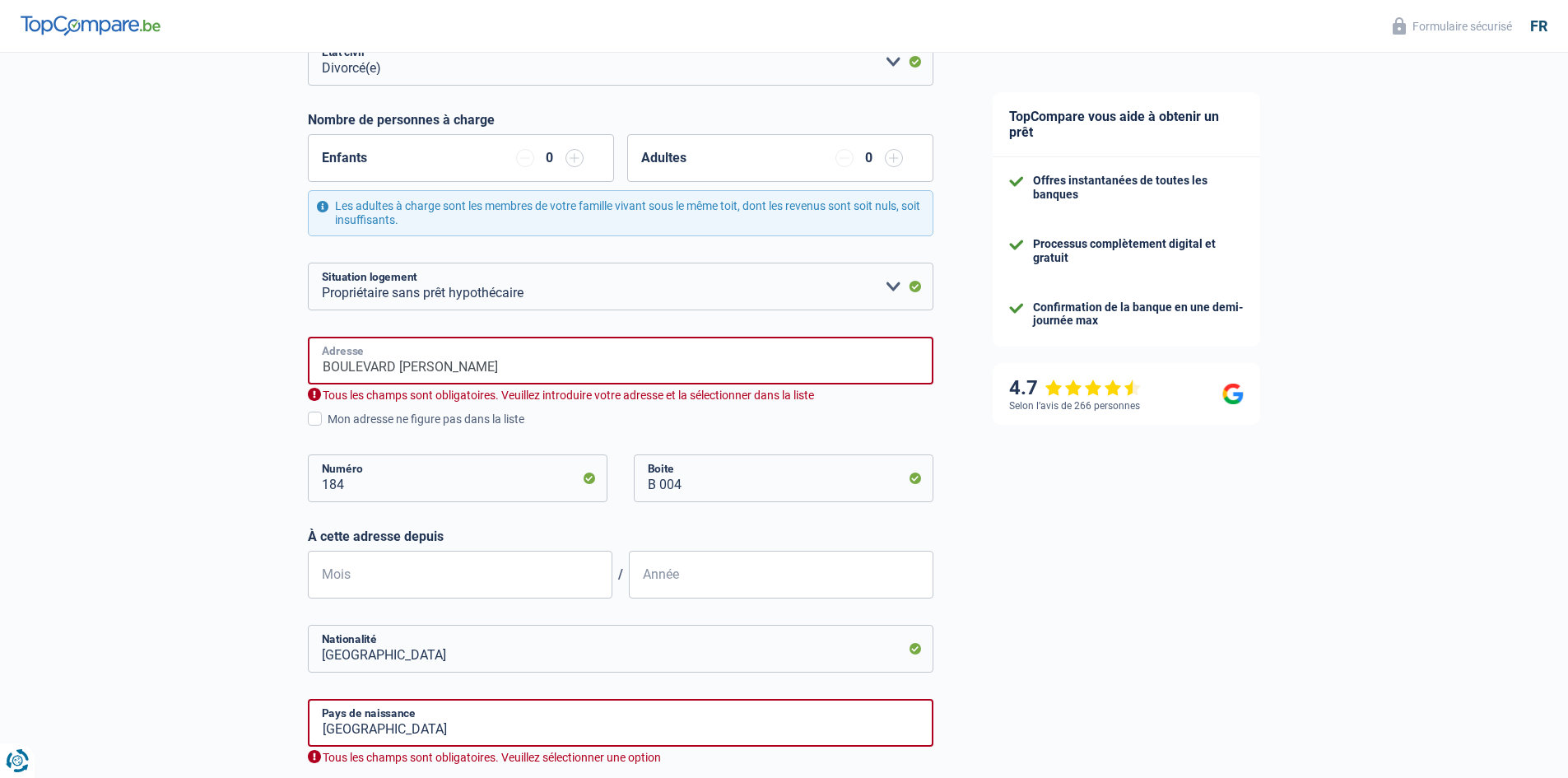
click at [545, 371] on input "BOULEVARD EDMOND MACHTENS" at bounding box center [620, 361] width 625 height 48
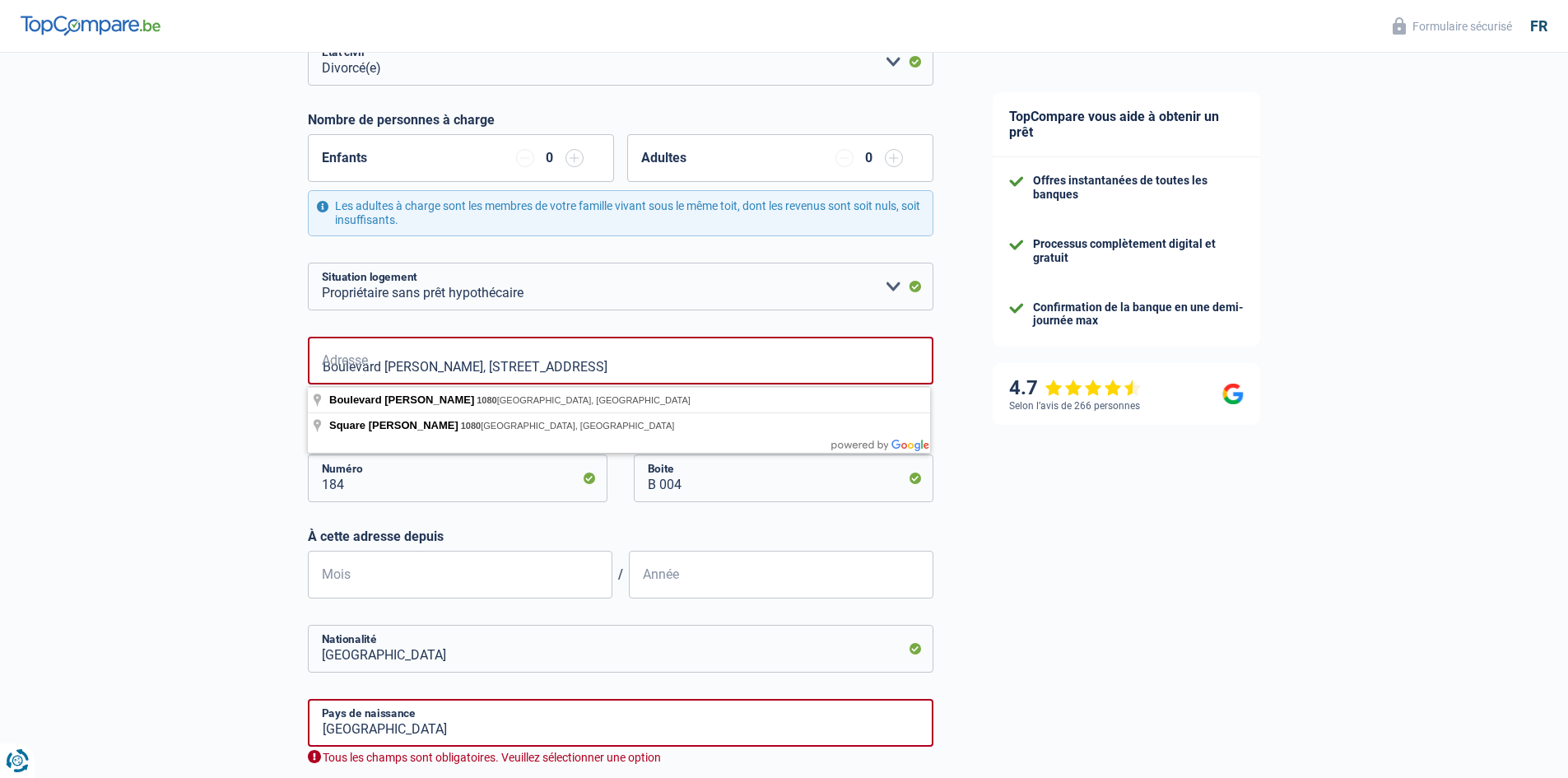
type input "Boulevard Edmond Machtens, 1080, Molenbeek-Saint-Jean, BE"
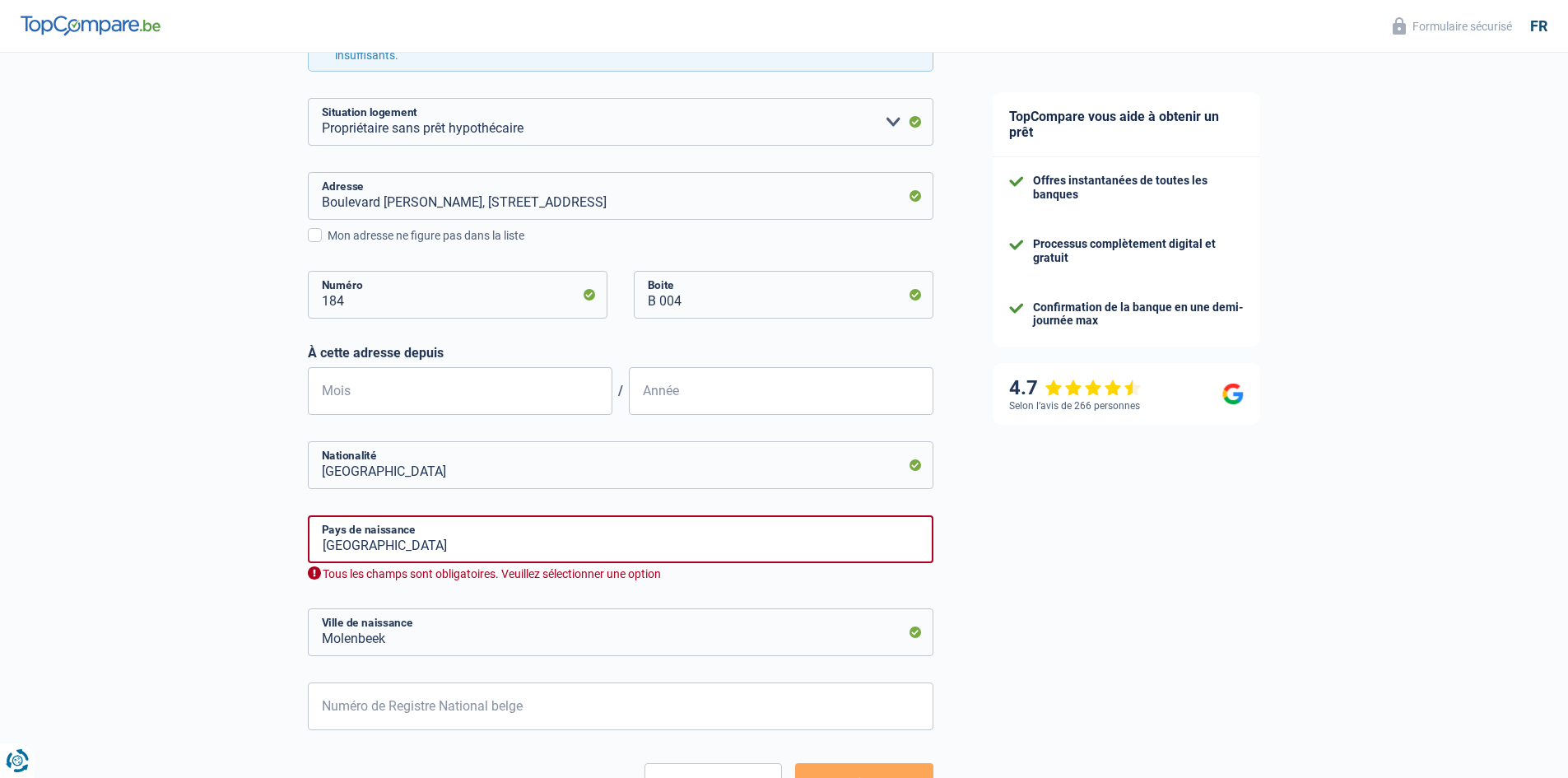
scroll to position [329, 0]
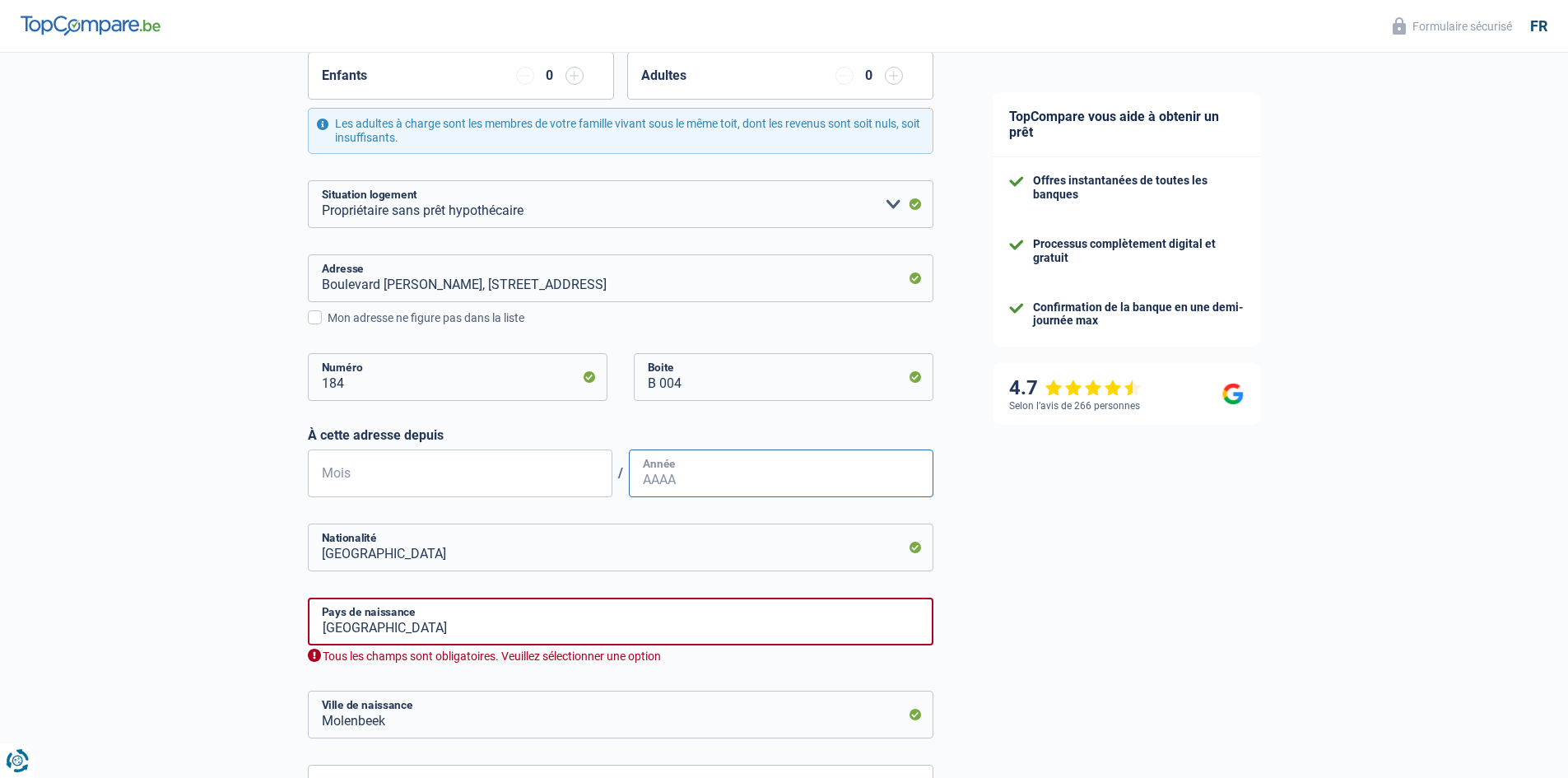
click at [680, 473] on input "Année" at bounding box center [782, 474] width 305 height 48
type input "2019"
click at [371, 474] on input "Mois" at bounding box center [460, 474] width 305 height 48
type input "06"
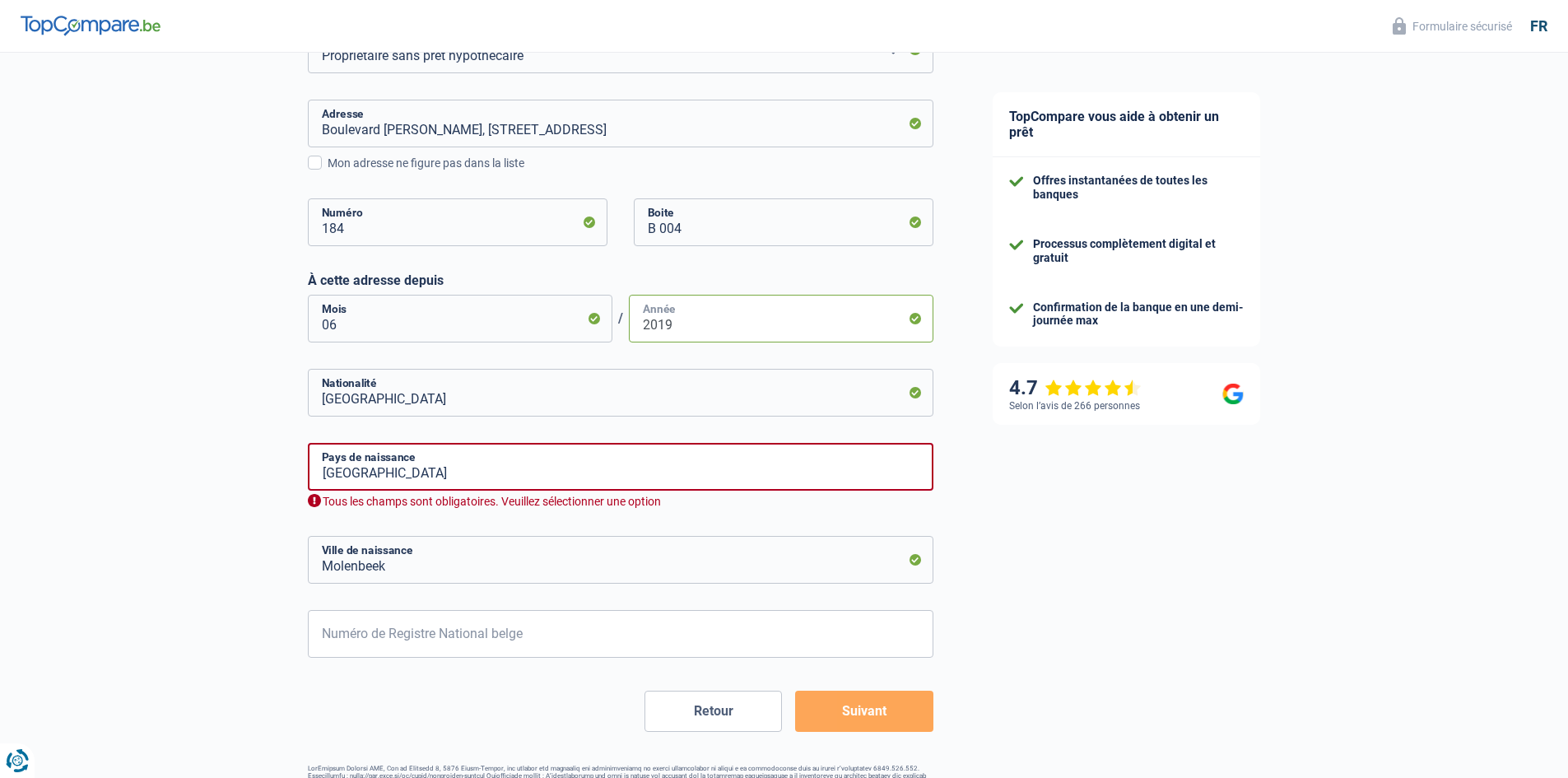
scroll to position [494, 0]
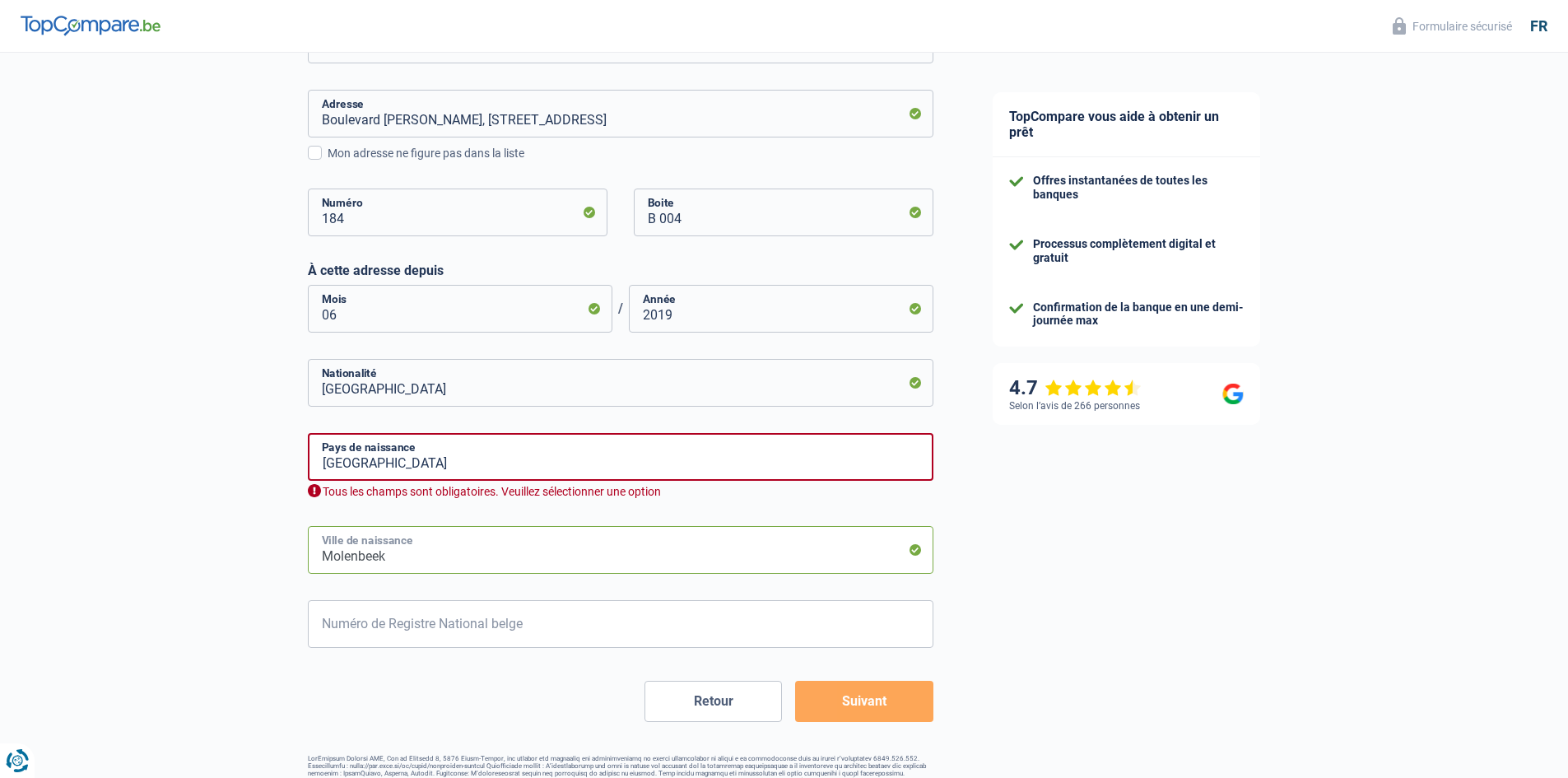
click at [401, 554] on input "Molenbeek" at bounding box center [620, 550] width 625 height 48
type input "M"
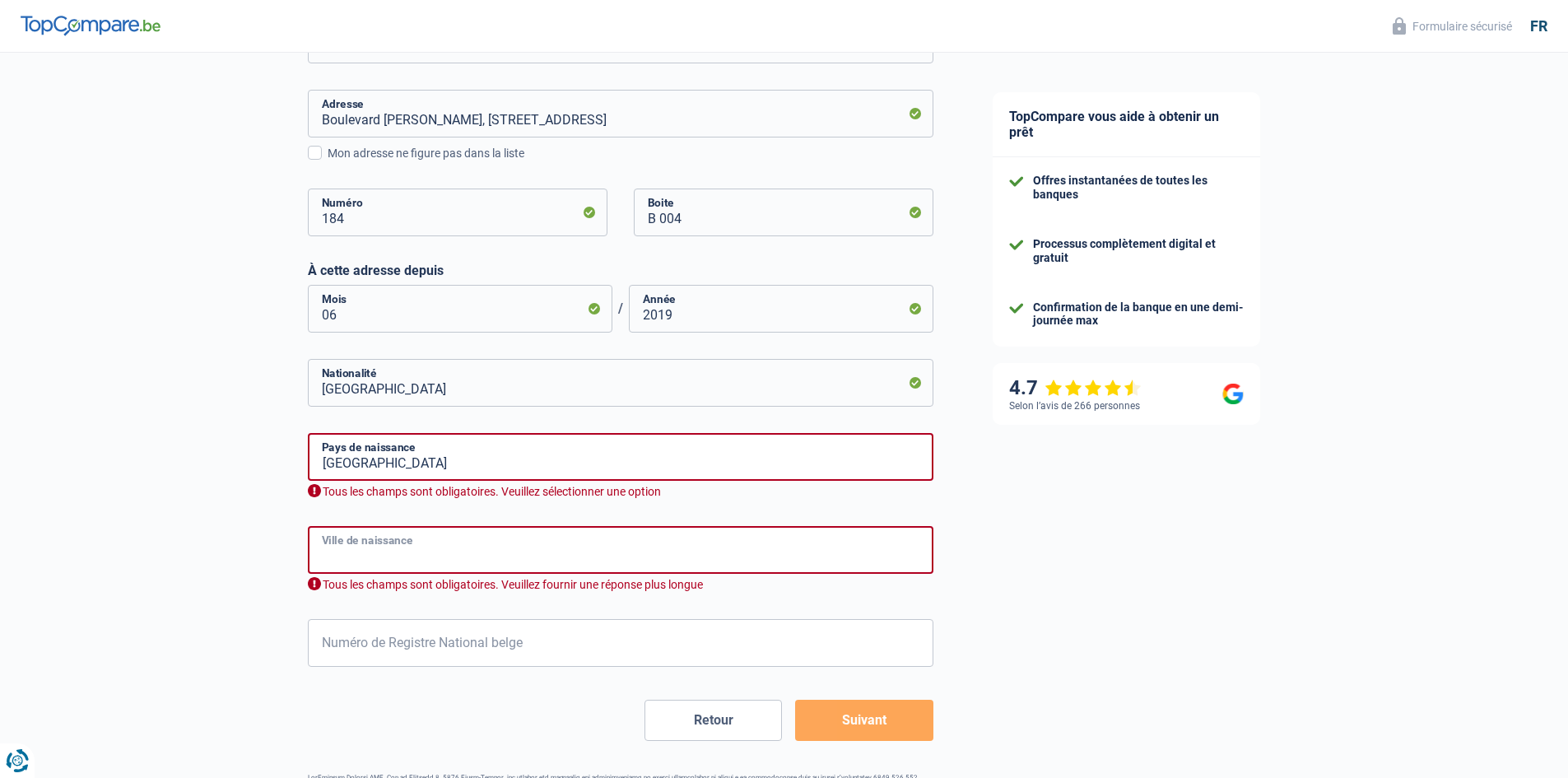
type input "r"
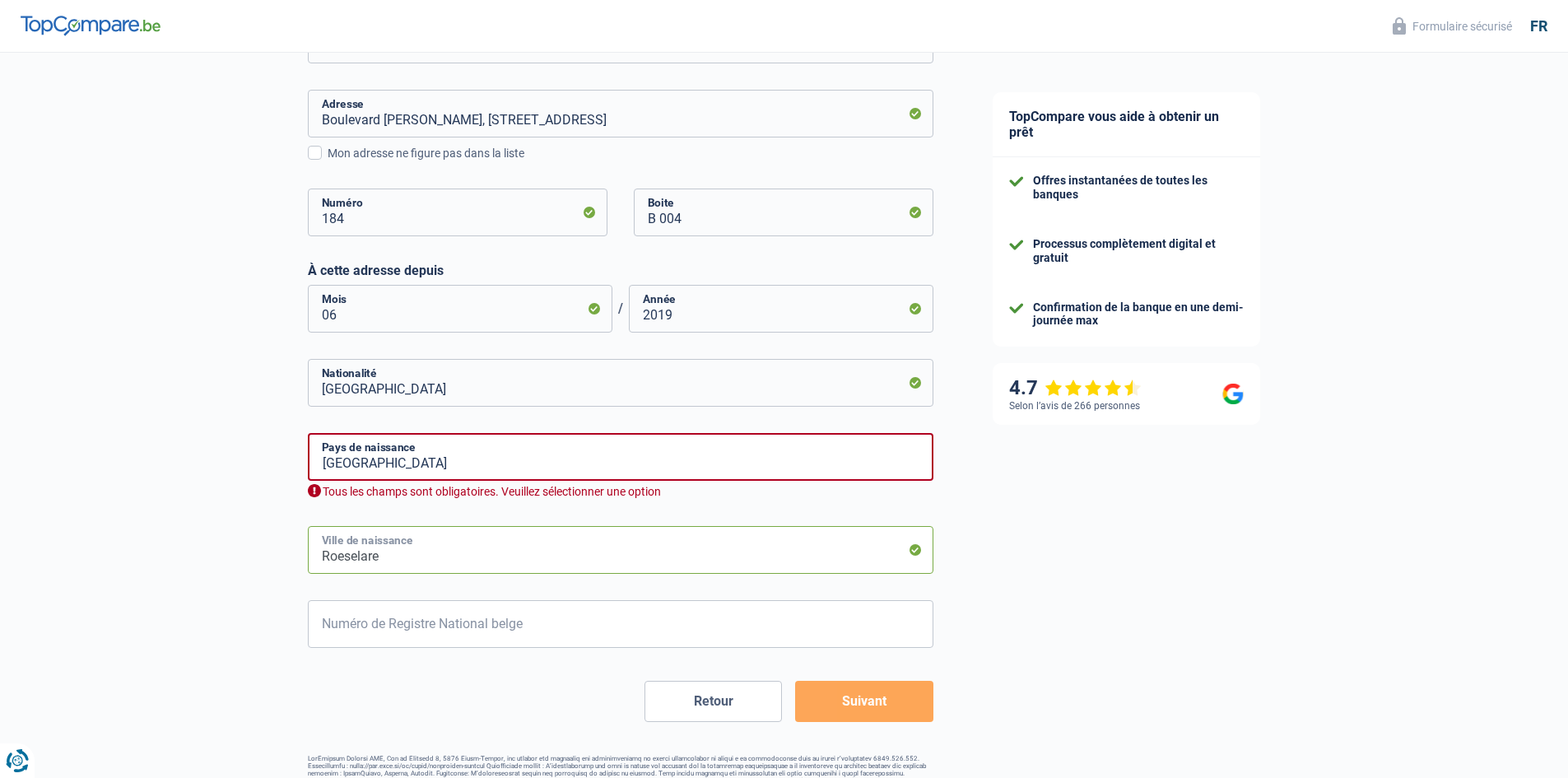
type input "Roeselare"
click at [408, 463] on input "Belgique" at bounding box center [620, 457] width 625 height 48
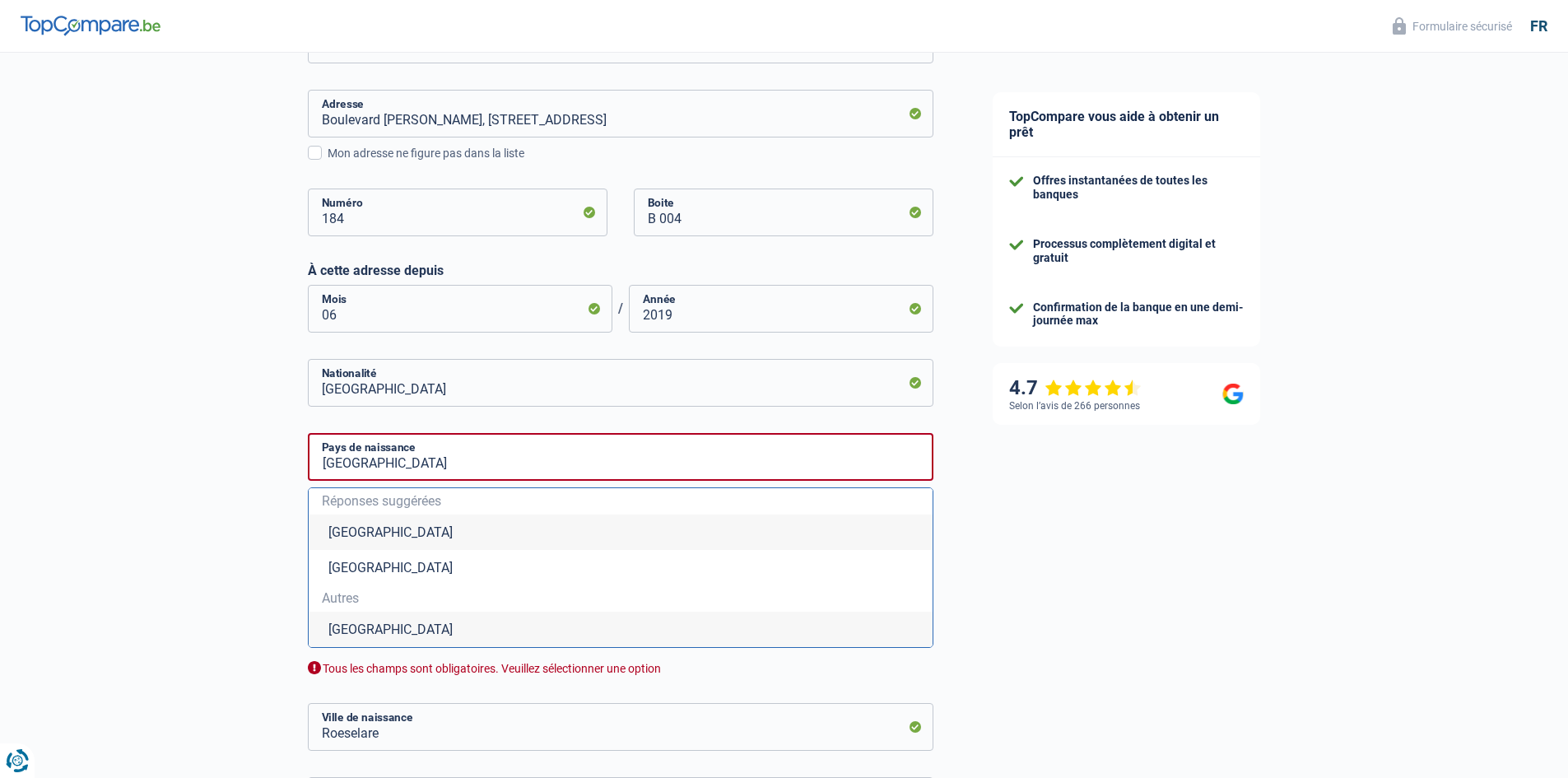
click at [389, 532] on li "Belgique" at bounding box center [620, 531] width 623 height 35
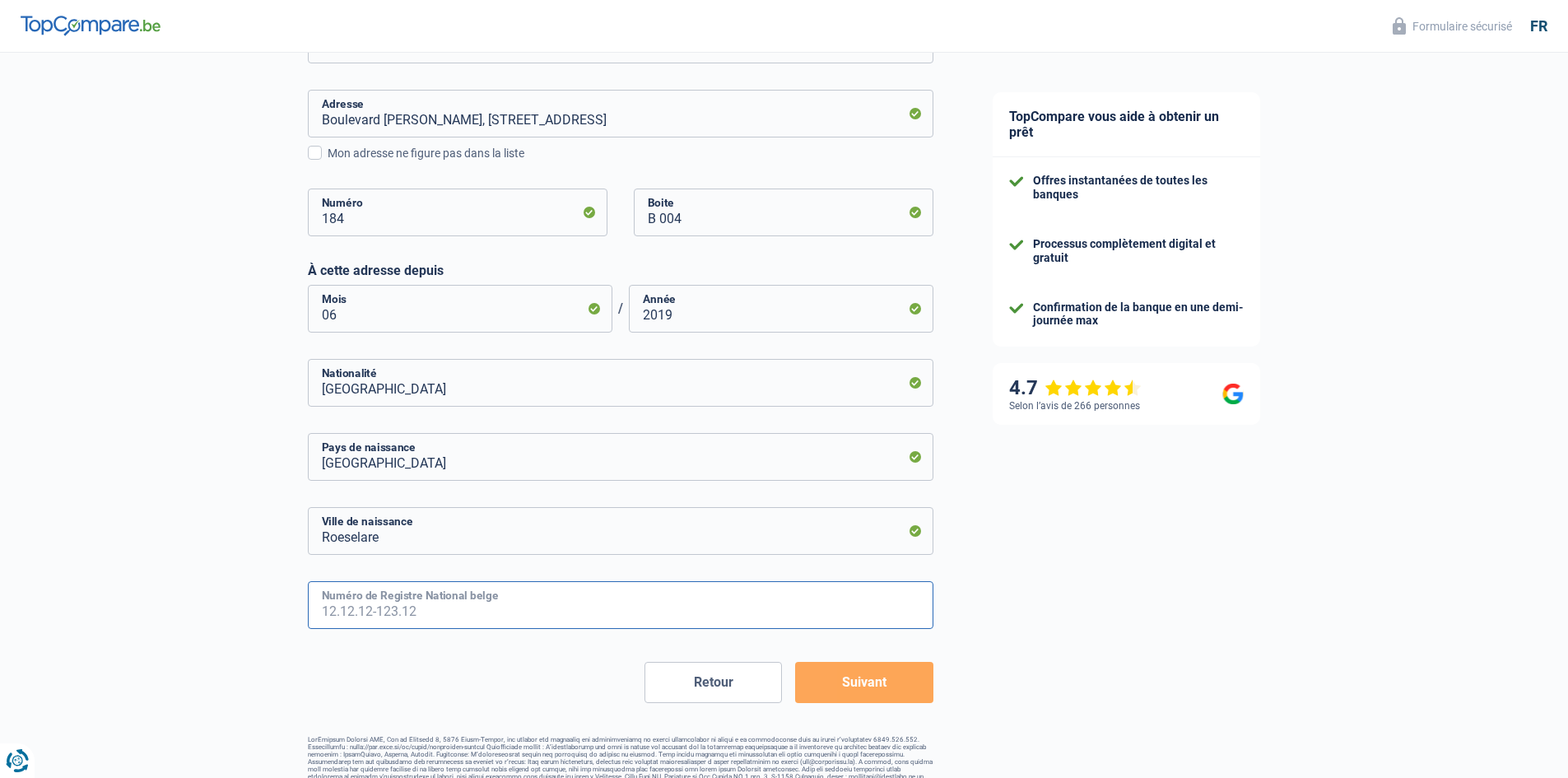
click at [343, 602] on input "Numéro de Registre National belge" at bounding box center [620, 605] width 625 height 48
type input "64.10.18-049.49"
click at [868, 687] on button "Suivant" at bounding box center [863, 682] width 137 height 41
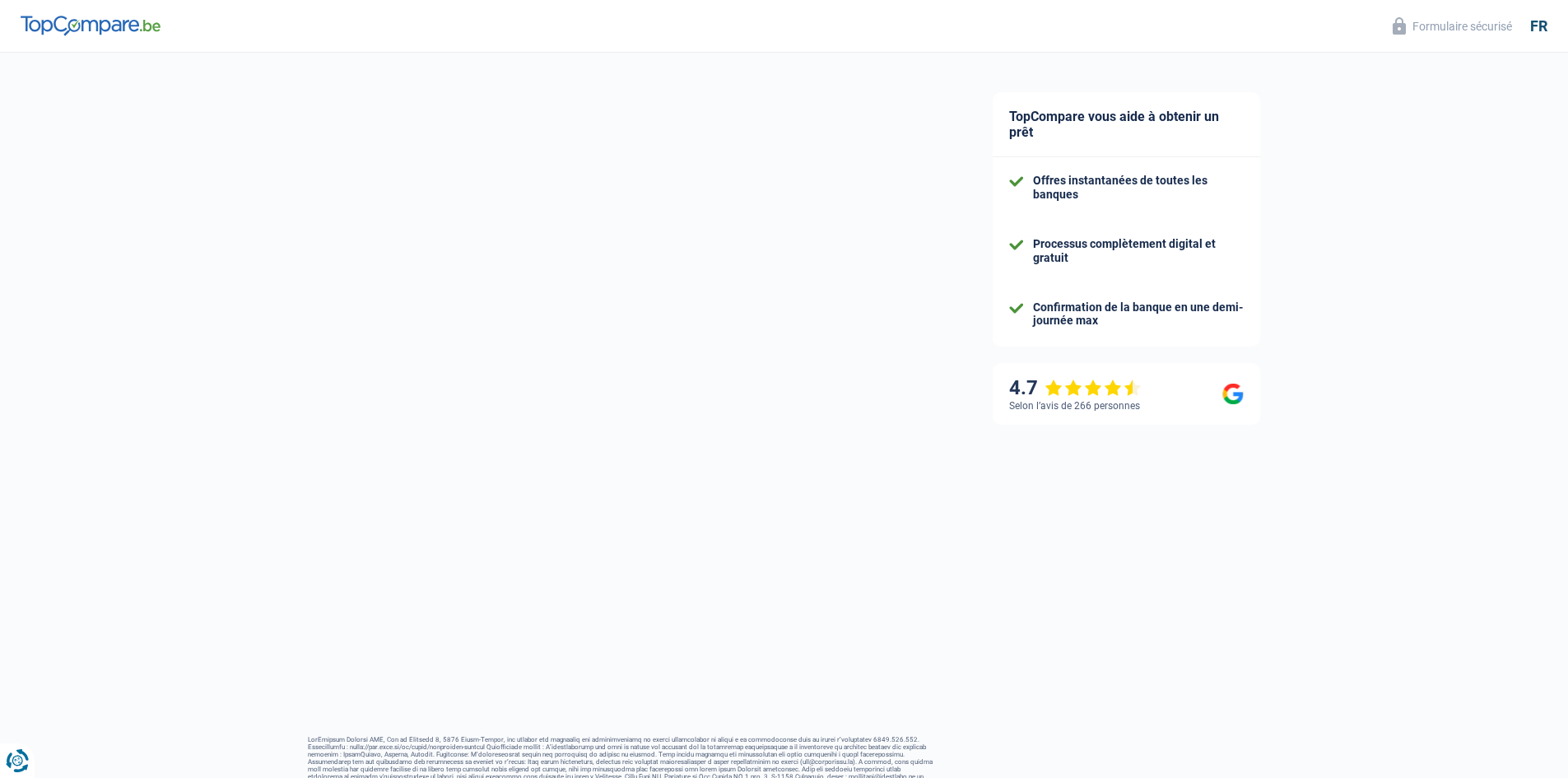
select select "disabilityPension"
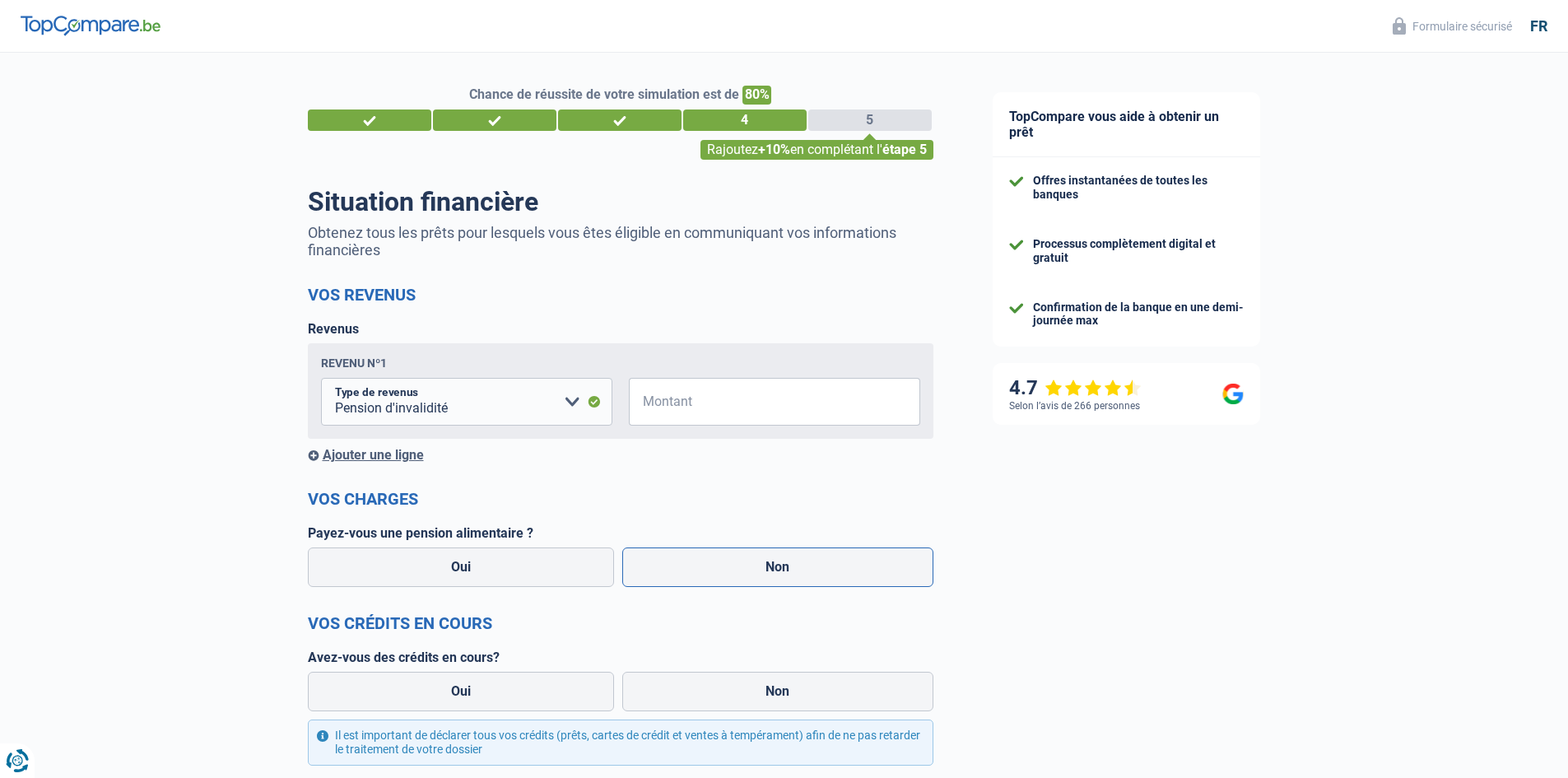
click at [783, 572] on label "Non" at bounding box center [778, 567] width 311 height 39
click at [783, 572] on input "Non" at bounding box center [778, 567] width 311 height 39
radio input "true"
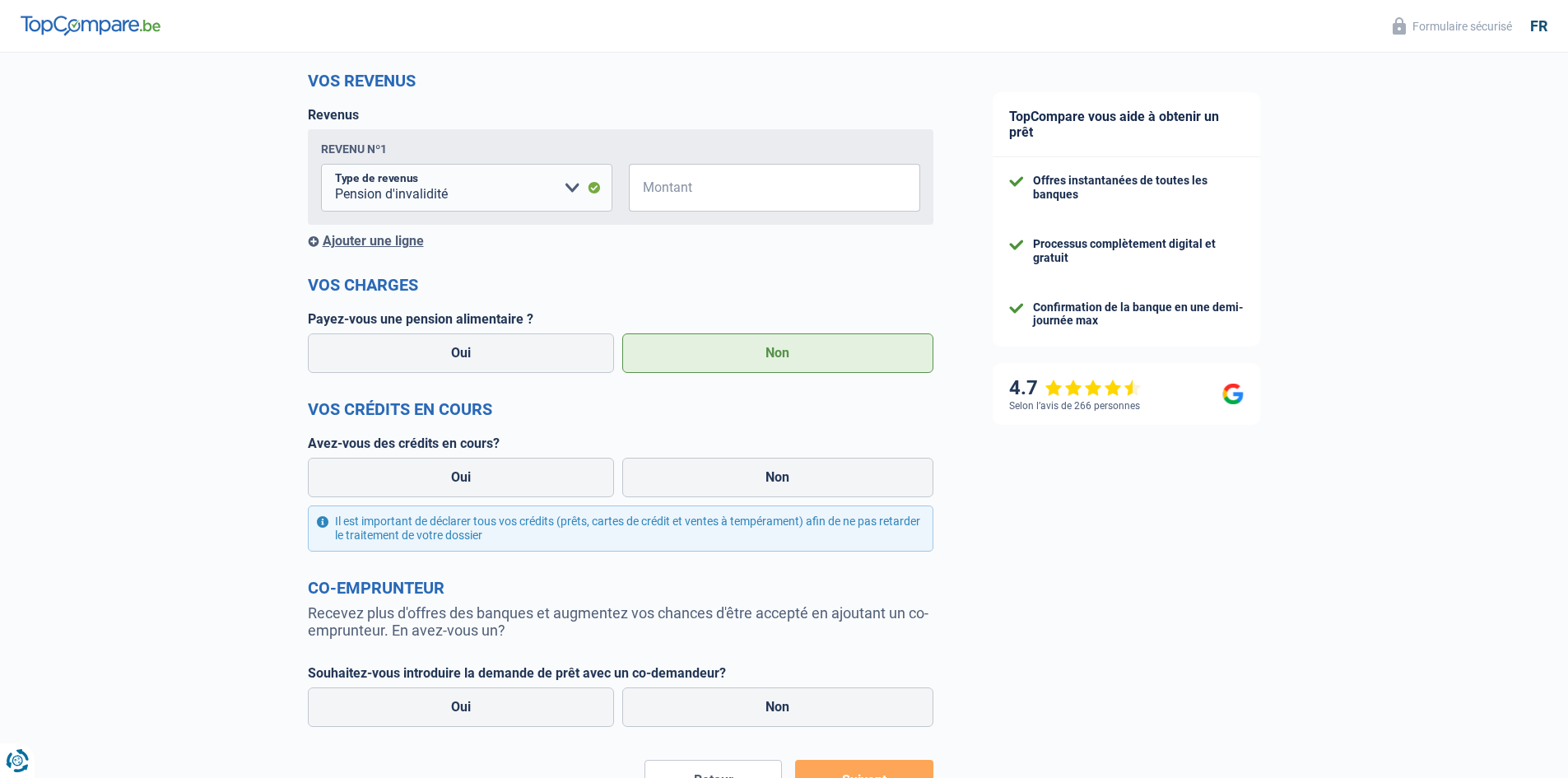
scroll to position [247, 0]
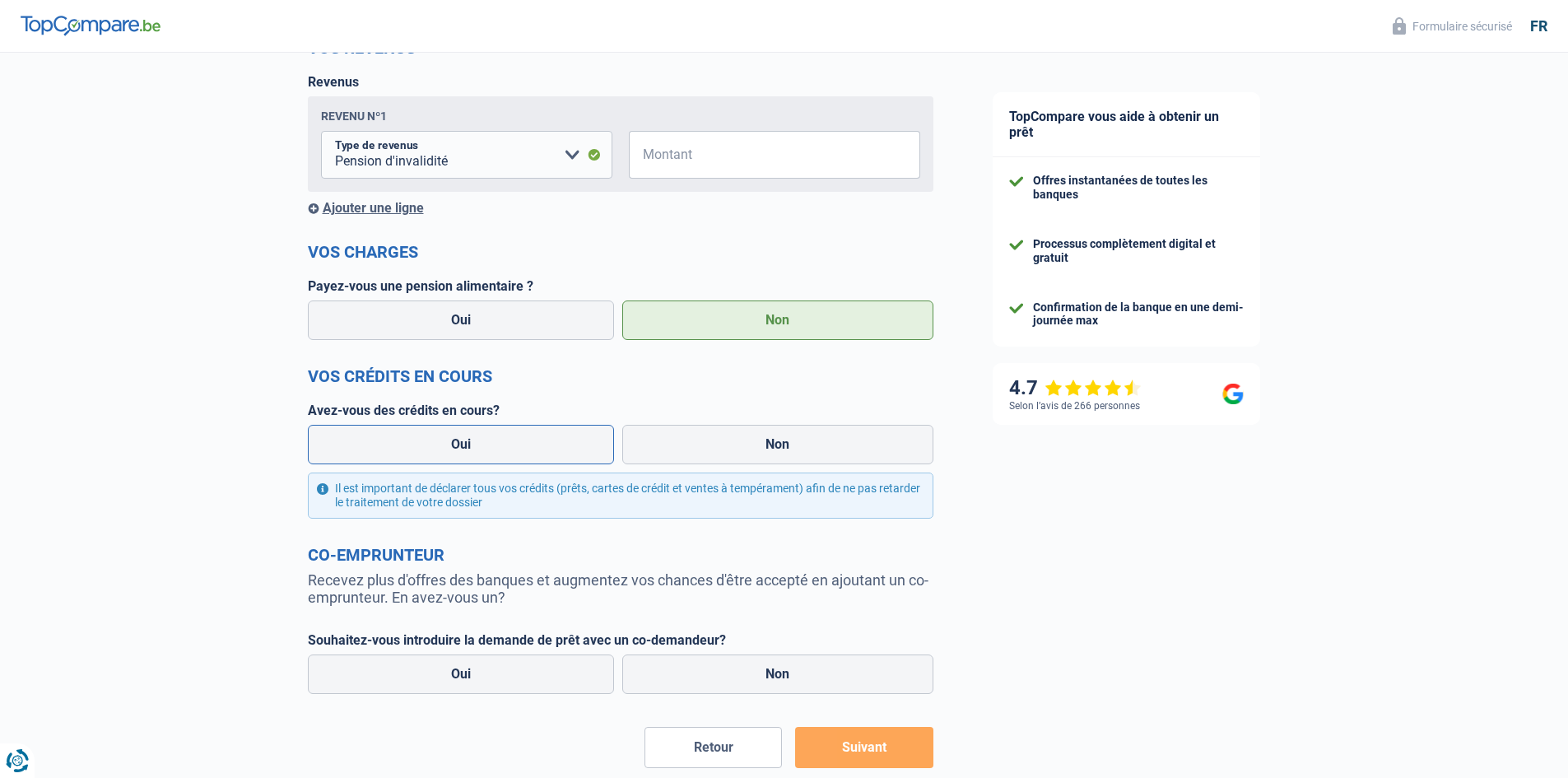
click at [498, 441] on label "Oui" at bounding box center [461, 444] width 307 height 39
click at [498, 441] on input "Oui" at bounding box center [461, 444] width 307 height 39
radio input "true"
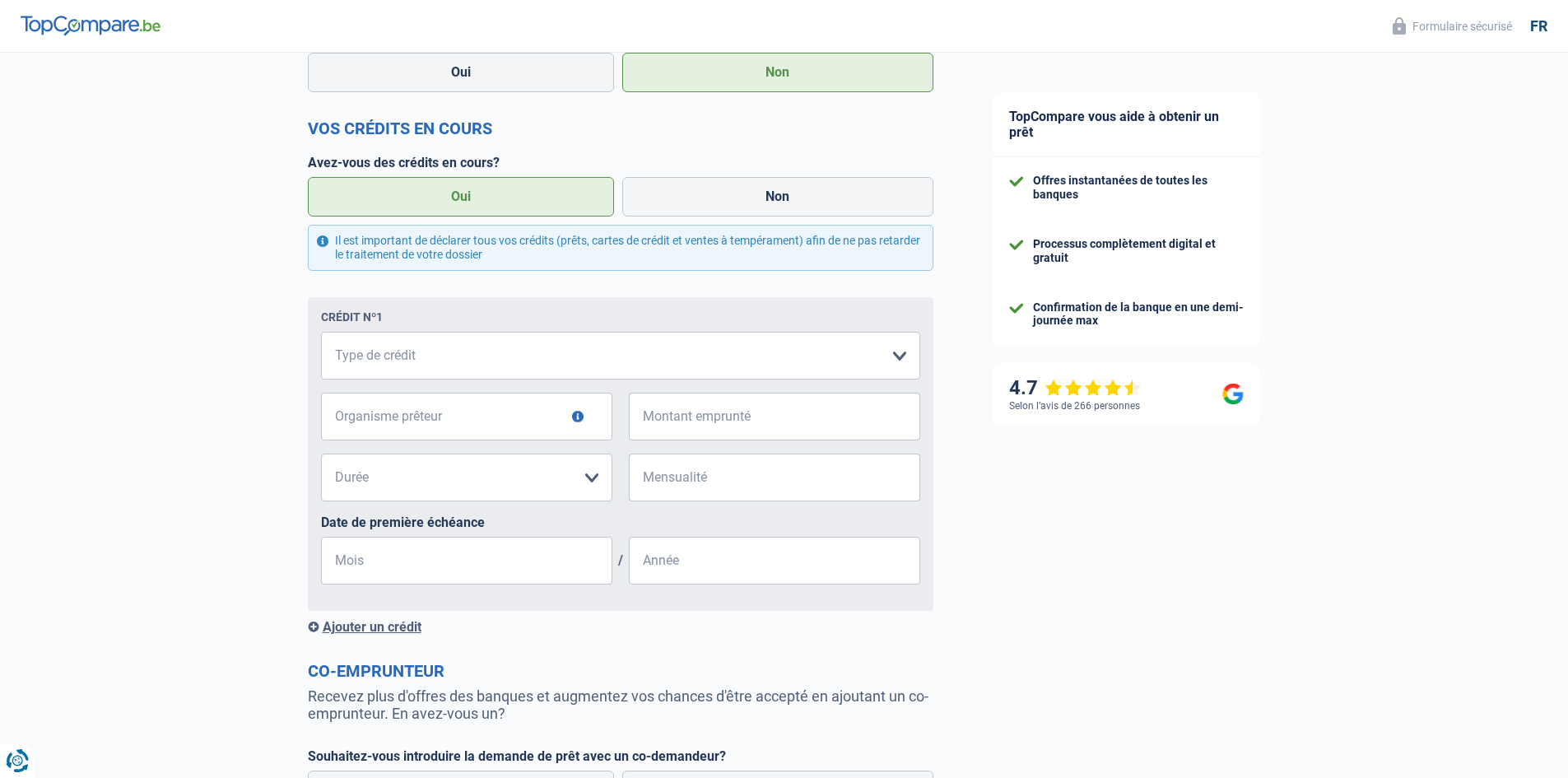
scroll to position [494, 0]
